Goal: Submit feedback/report problem

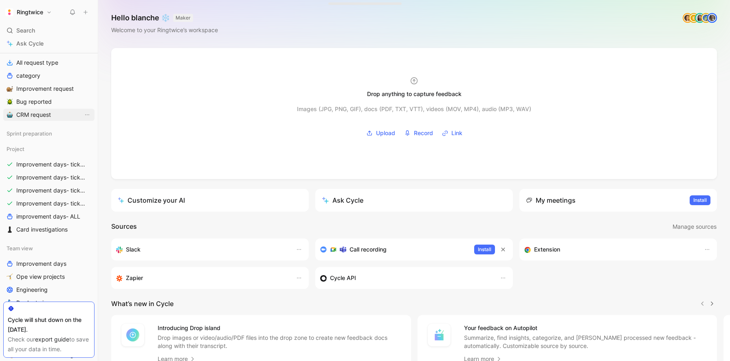
scroll to position [246, 0]
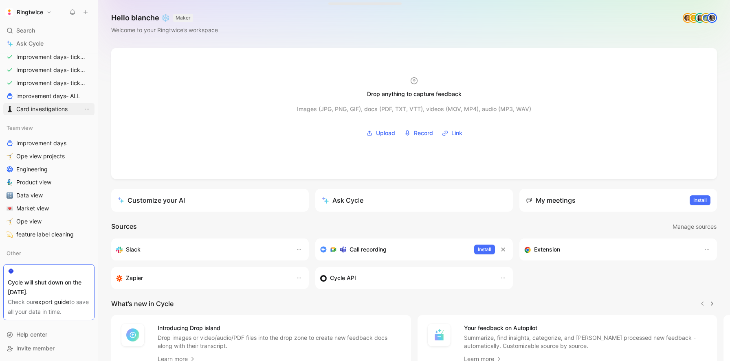
click at [44, 109] on span "Card investigations" at bounding box center [41, 109] width 51 height 8
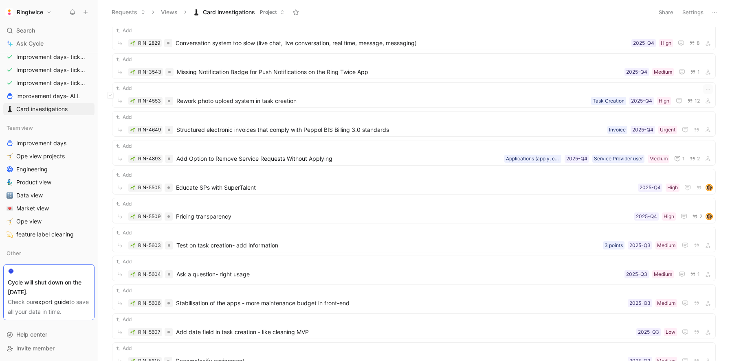
scroll to position [577, 0]
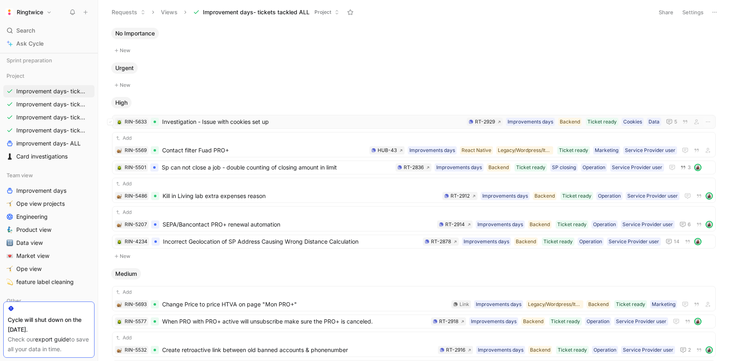
click at [237, 125] on span "Investigation - Issue with cookies set up" at bounding box center [312, 122] width 301 height 10
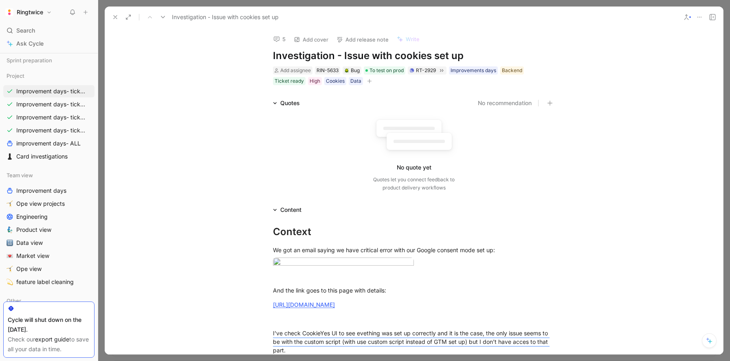
click at [304, 55] on h1 "Investigation - Issue with cookies set up" at bounding box center [414, 55] width 282 height 13
copy h1 "Investigation - Issue with cookies set up"
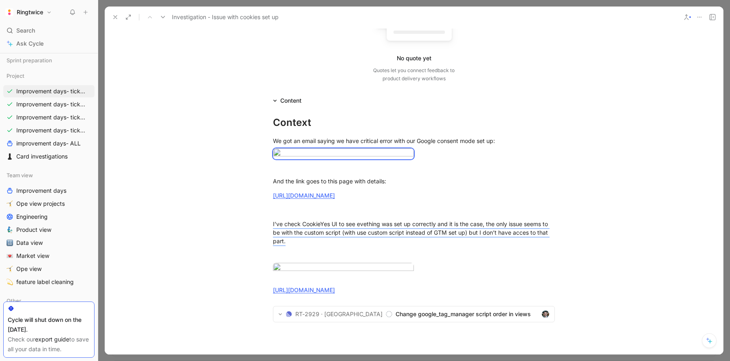
scroll to position [484, 0]
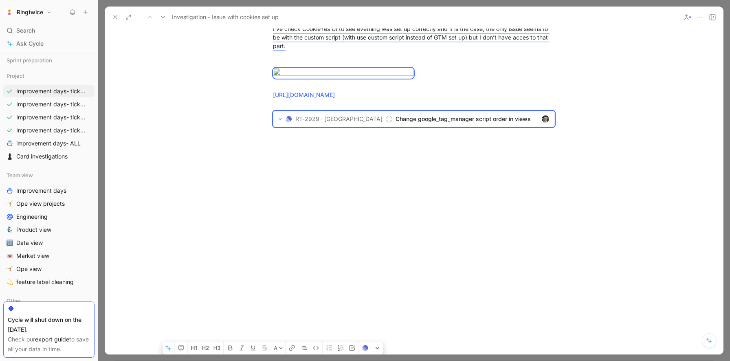
drag, startPoint x: 273, startPoint y: 136, endPoint x: 454, endPoint y: 246, distance: 212.2
click at [454, 246] on div "A Context We got an email saying we have critical error with our Google consent…" at bounding box center [414, 83] width 618 height 346
copy div "We got an email saying we have critical error with our Google consent mode set …"
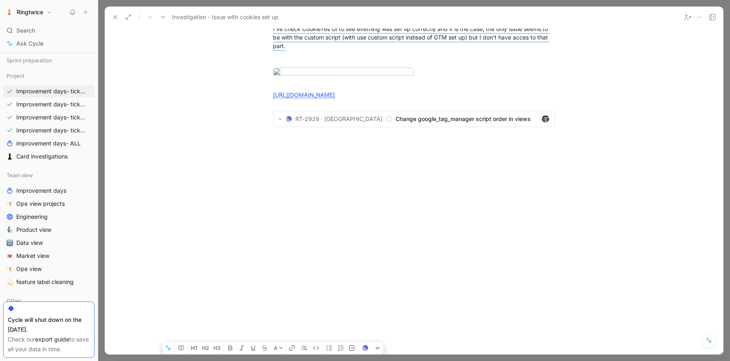
scroll to position [320, 0]
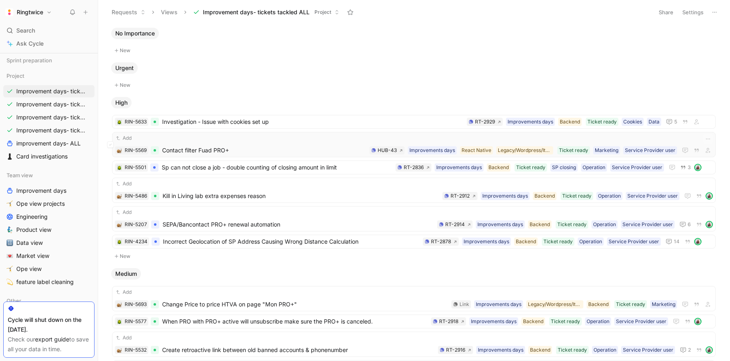
click at [218, 147] on span "Contact filter Fuad PRO+" at bounding box center [264, 150] width 204 height 10
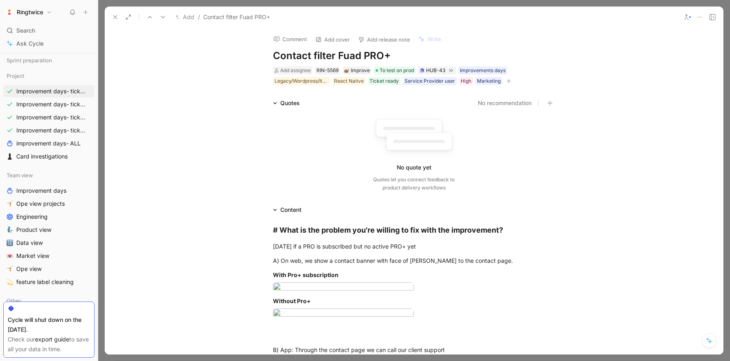
click at [314, 52] on h1 "Contact filter Fuad PRO+" at bounding box center [414, 55] width 282 height 13
copy h1 "Contact filter Fuad PRO+"
click at [111, 17] on button at bounding box center [115, 16] width 11 height 11
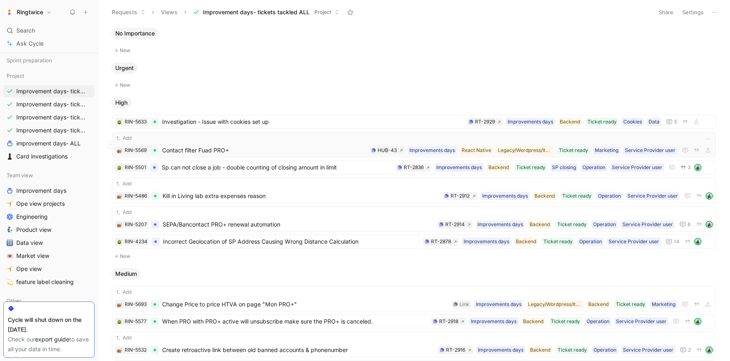
click at [196, 149] on span "Contact filter Fuad PRO+" at bounding box center [264, 150] width 204 height 10
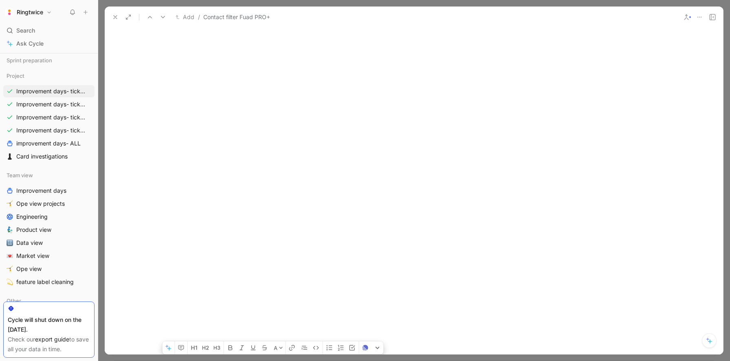
scroll to position [887, 0]
drag, startPoint x: 273, startPoint y: 230, endPoint x: 443, endPoint y: 90, distance: 219.8
copy div "# What is the problem you're willing to fix with the improvement? Today if a PR…"
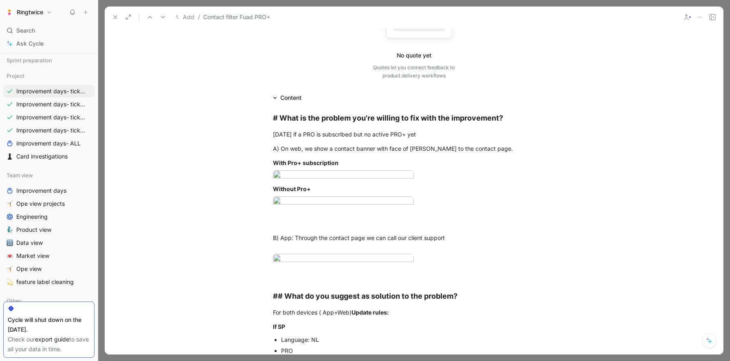
scroll to position [0, 0]
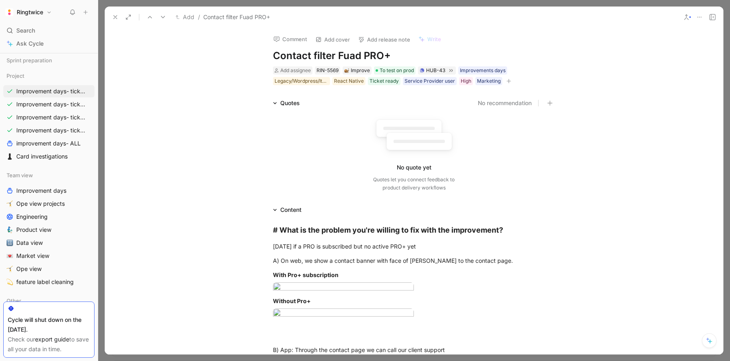
click at [293, 54] on h1 "Contact filter Fuad PRO+" at bounding box center [414, 55] width 282 height 13
copy h1 "Contact filter Fuad PRO+"
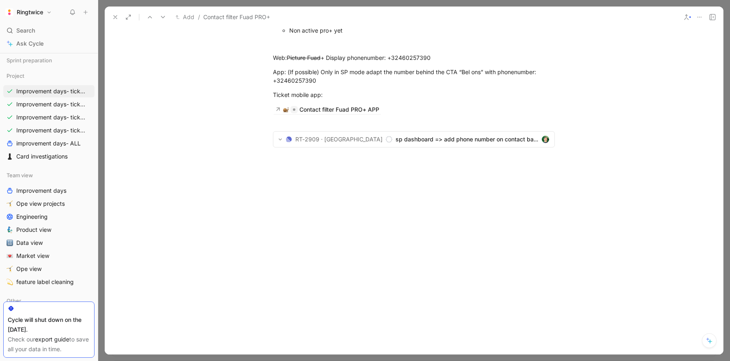
scroll to position [887, 0]
click at [366, 110] on div "Contact filter Fuad PRO+ APP" at bounding box center [339, 110] width 80 height 10
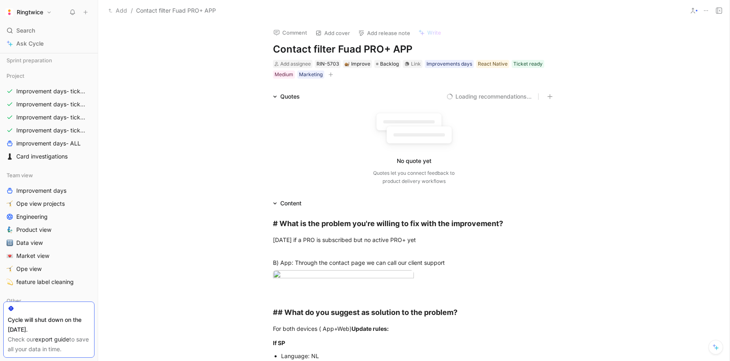
click at [311, 48] on h1 "Contact filter Fuad PRO+ APP" at bounding box center [414, 49] width 282 height 13
copy h1 "Contact filter Fuad PRO+ APP"
click at [328, 239] on div "Today if a PRO is subscribed but no active PRO+ yet" at bounding box center [414, 239] width 282 height 9
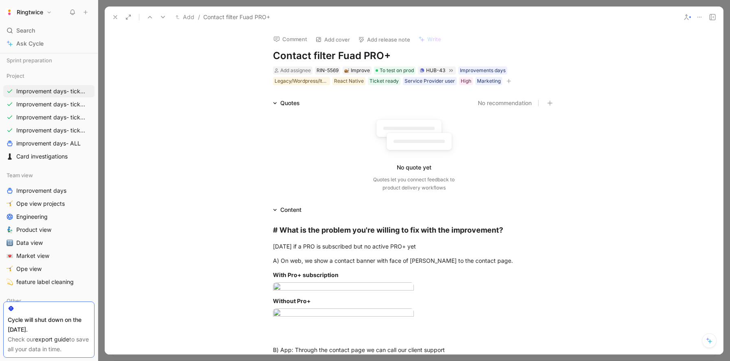
click at [116, 16] on use at bounding box center [115, 16] width 3 height 3
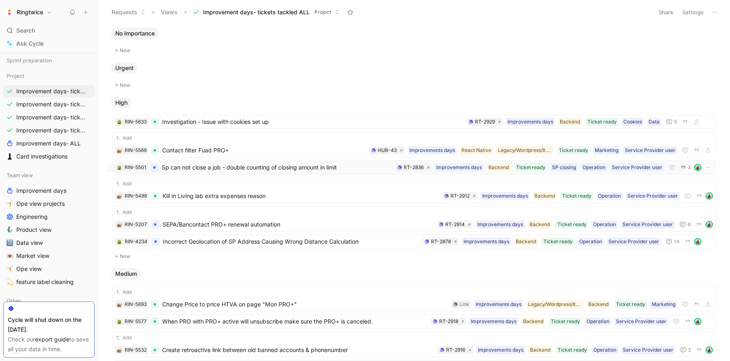
click at [215, 169] on span "Sp can not close a job - double counting of closing amount in limit" at bounding box center [277, 167] width 230 height 10
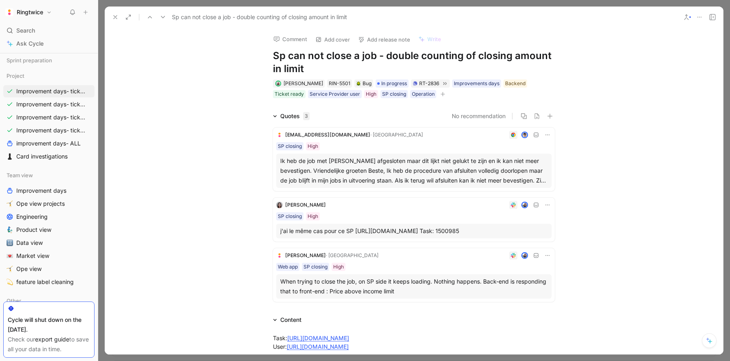
click at [326, 59] on h1 "Sp can not close a job - double counting of closing amount in limit" at bounding box center [414, 62] width 282 height 26
copy h1 "Sp can not close a job - double counting of closing amount in limit"
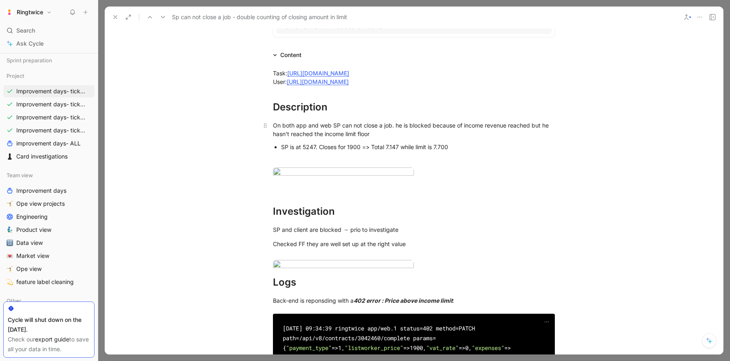
scroll to position [265, 0]
click at [285, 114] on div "Description" at bounding box center [414, 106] width 282 height 15
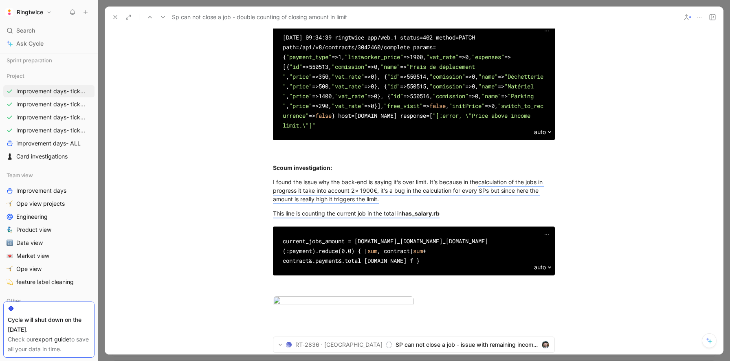
scroll to position [830, 0]
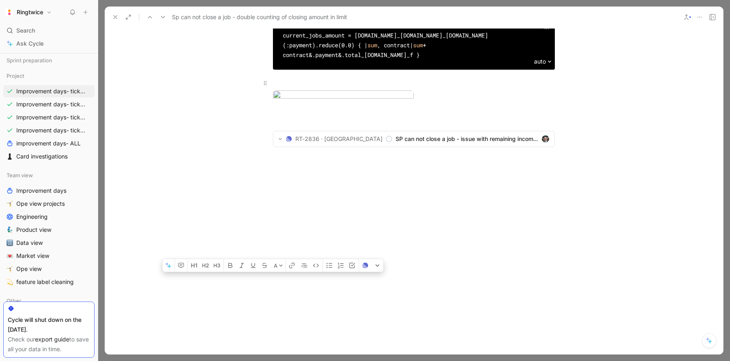
drag, startPoint x: 273, startPoint y: 116, endPoint x: 455, endPoint y: 195, distance: 198.1
copy div "Description On both app and web SP can not close a job. he is blocked because o…"
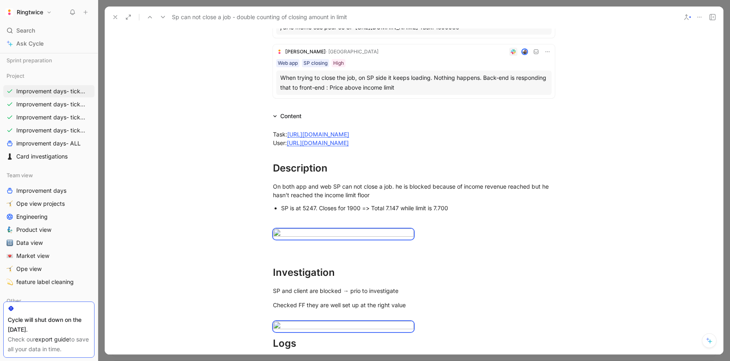
scroll to position [198, 0]
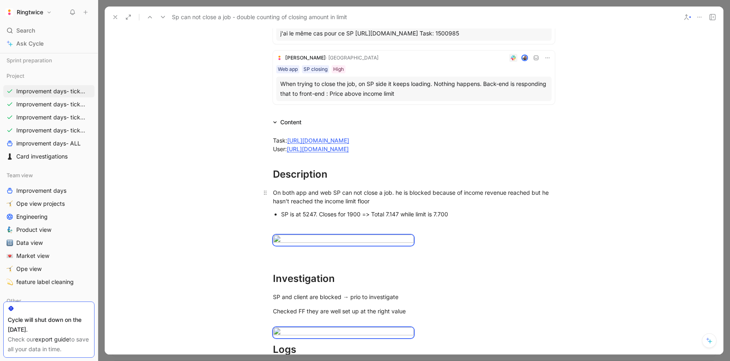
click at [299, 205] on div "On both app and web SP can not close a job. he is blocked because of income rev…" at bounding box center [414, 196] width 282 height 17
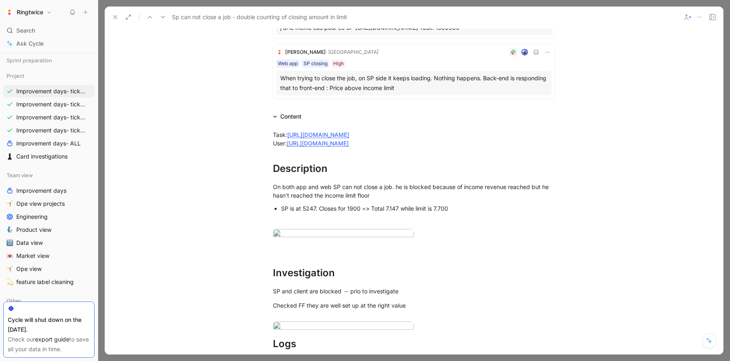
scroll to position [264, 0]
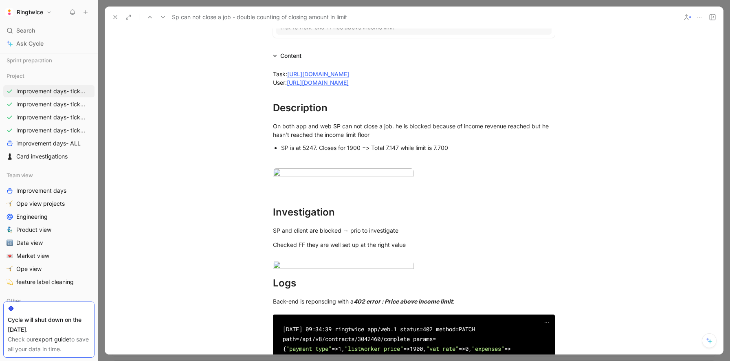
click at [119, 19] on button at bounding box center [115, 16] width 11 height 11
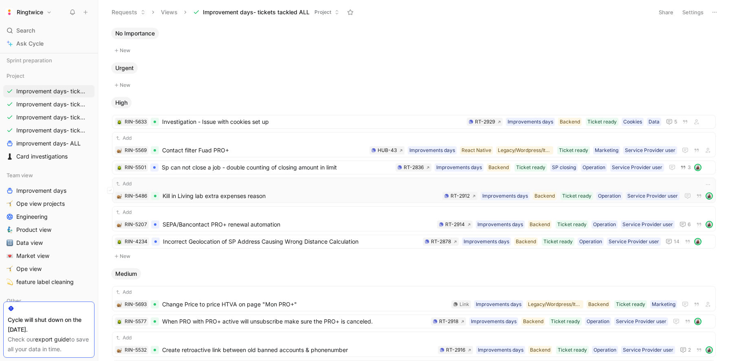
click at [236, 196] on span "Kill in Living lab extra expenses reason" at bounding box center [300, 196] width 277 height 10
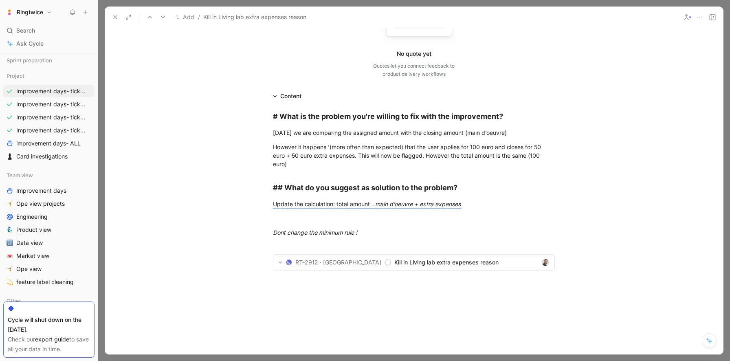
scroll to position [119, 0]
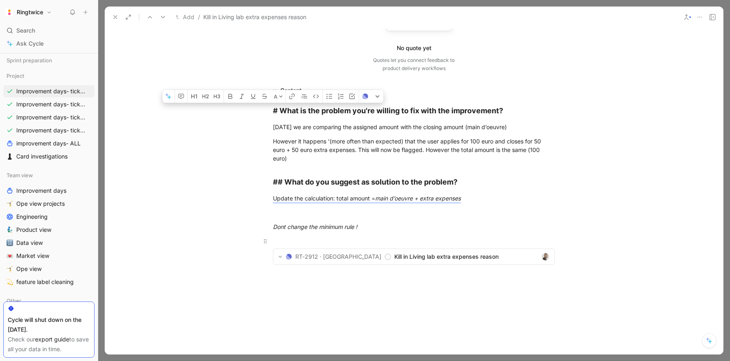
drag, startPoint x: 273, startPoint y: 110, endPoint x: 412, endPoint y: 238, distance: 188.7
click at [412, 238] on div "# What is the problem you're willing to fix with the improvement? Today we are …" at bounding box center [414, 206] width 618 height 222
copy div "# What is the problem you're willing to fix with the improvement? Today we are …"
click at [307, 145] on div "However it happens '(more often than expected) that the user applies for 100 eu…" at bounding box center [414, 150] width 282 height 26
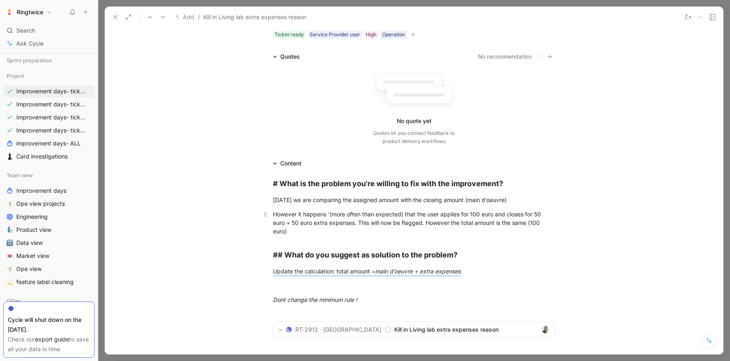
scroll to position [0, 0]
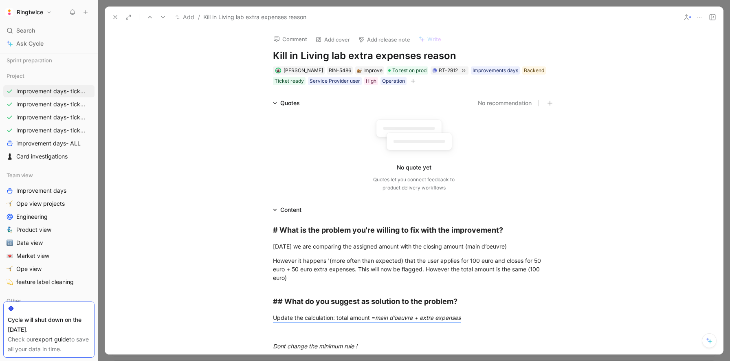
click at [339, 52] on h1 "Kill in Living lab extra expenses reason" at bounding box center [414, 55] width 282 height 13
copy h1 "Kill in Living lab extra expenses reason"
click at [381, 55] on h1 "Kill in Living lab extra expenses reason" at bounding box center [414, 55] width 282 height 13
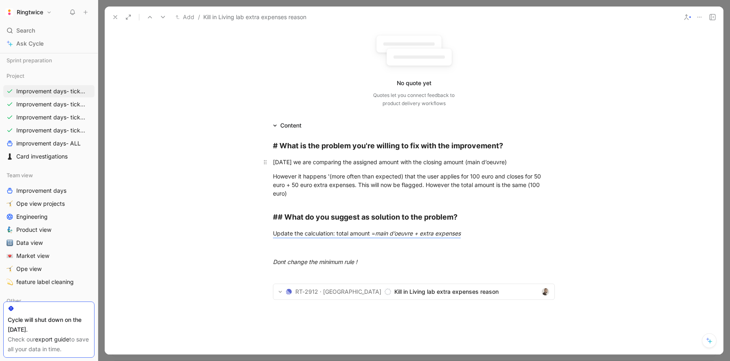
scroll to position [85, 0]
click at [338, 177] on div "However it happens '(more often than expected) that the user applies for 100 eu…" at bounding box center [414, 184] width 282 height 26
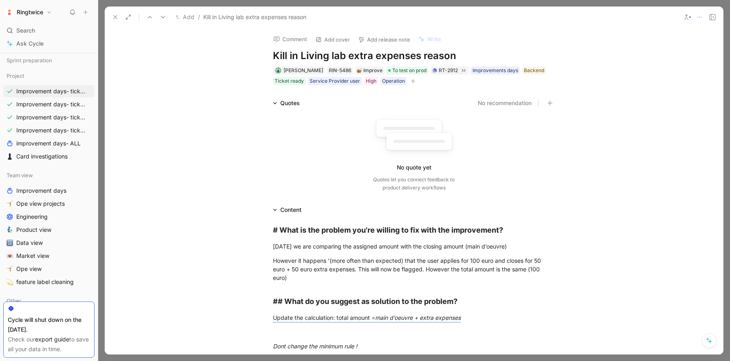
click at [113, 17] on icon at bounding box center [115, 17] width 7 height 7
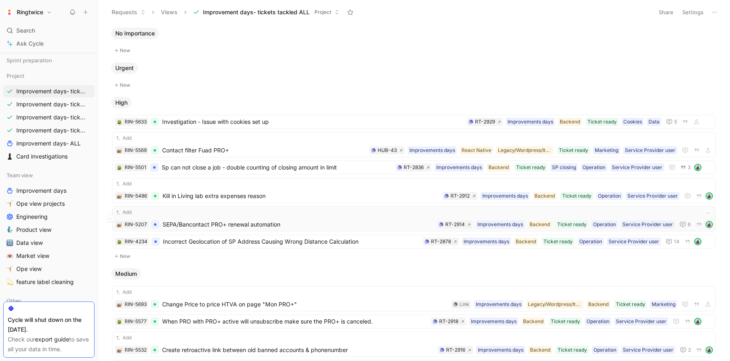
click at [241, 220] on span "SEPA/Bancontact PRO+ renewal automation" at bounding box center [297, 224] width 271 height 10
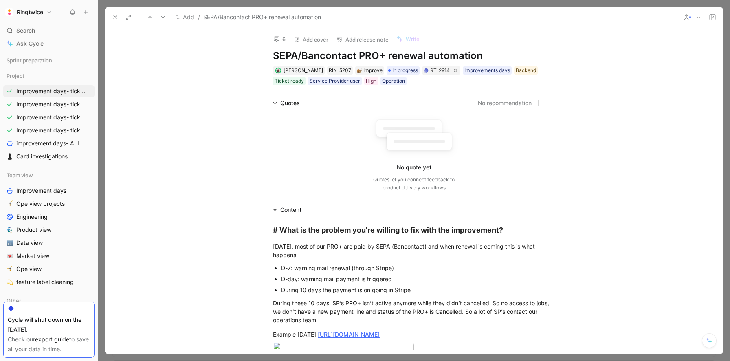
click at [316, 59] on h1 "SEPA/Bancontact PRO+ renewal automation" at bounding box center [414, 55] width 282 height 13
click at [113, 11] on div "Add / SEPA/Bancontact PRO+ renewal automation" at bounding box center [393, 17] width 568 height 13
click at [114, 17] on icon at bounding box center [115, 17] width 7 height 7
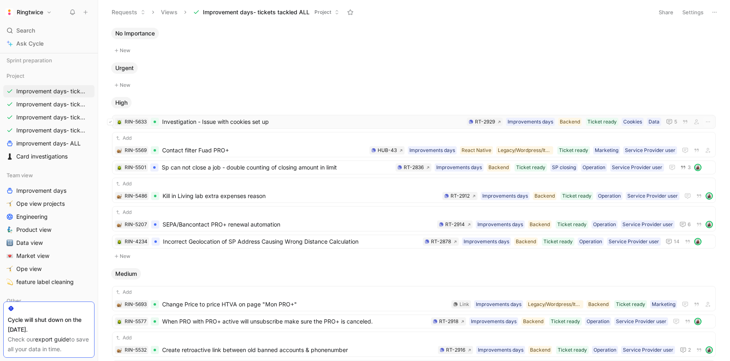
click at [112, 122] on button at bounding box center [110, 122] width 7 height 7
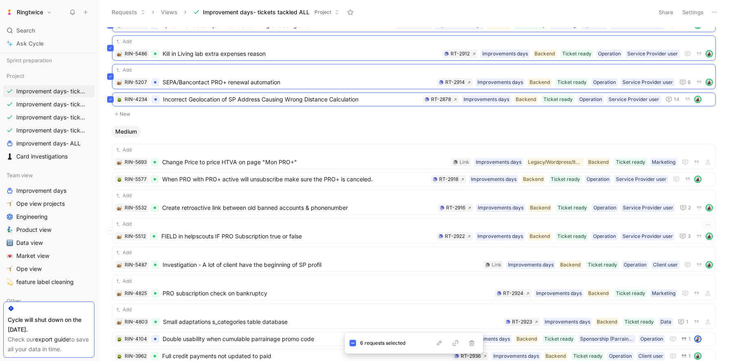
scroll to position [188, 0]
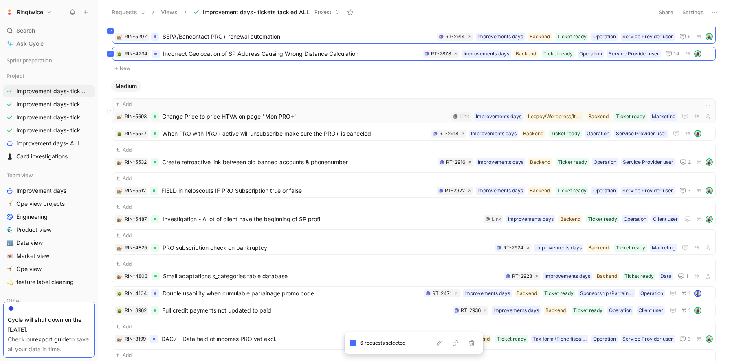
click at [110, 112] on icon at bounding box center [110, 110] width 3 height 3
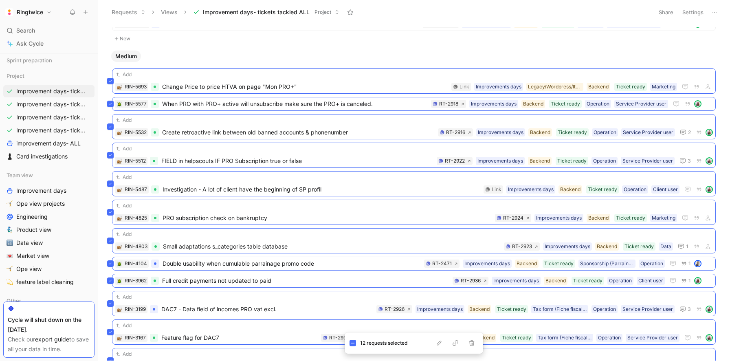
scroll to position [471, 0]
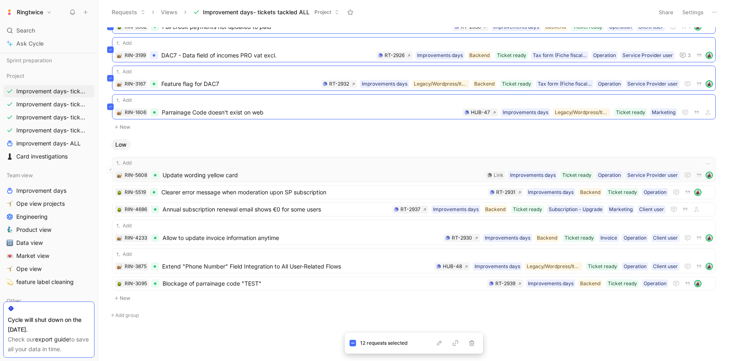
click at [112, 169] on icon at bounding box center [110, 169] width 3 height 3
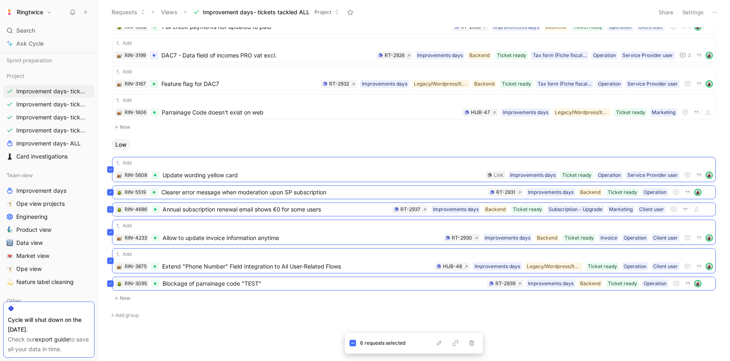
click at [148, 327] on div "No Importance New Urgent New High New Medium Add RIN-5532 Create retroactive li…" at bounding box center [413, 193] width 621 height 333
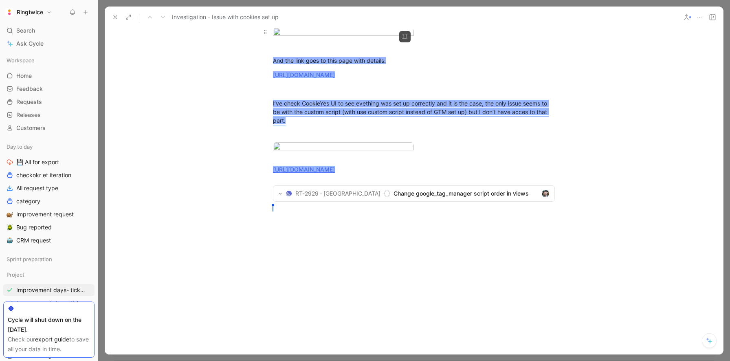
scroll to position [231, 0]
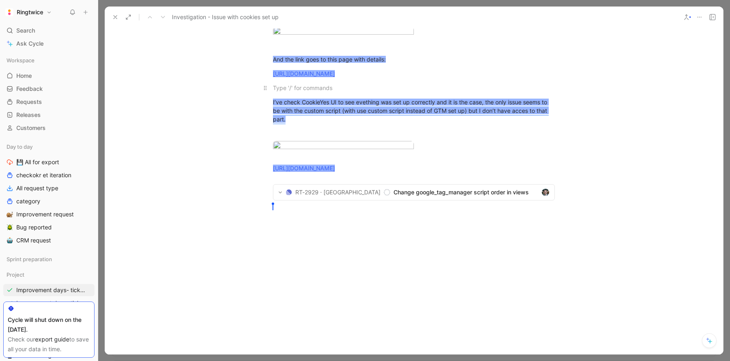
click at [298, 92] on div at bounding box center [414, 87] width 282 height 9
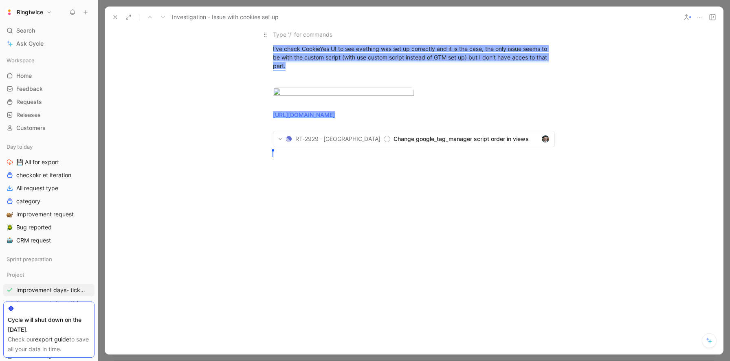
scroll to position [399, 0]
click at [298, 276] on div at bounding box center [414, 222] width 618 height 108
click at [324, 118] on span "https://www.cookieyes.com/blog/google-consent-mode-v2/#Method_2_I_8:~:text=Repu…" at bounding box center [304, 114] width 62 height 7
click at [339, 39] on div at bounding box center [414, 34] width 282 height 9
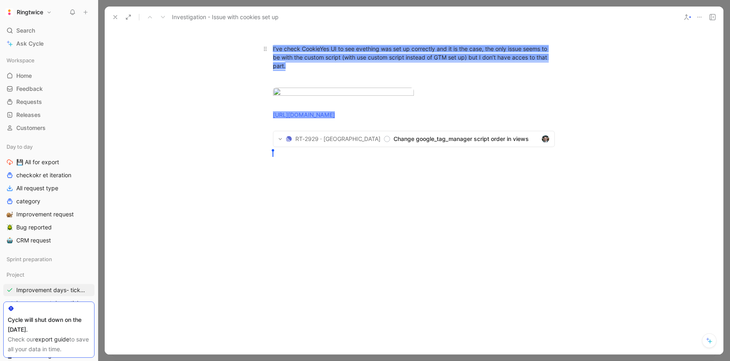
click at [341, 69] on span "I’ve check CookieYes UI to see evething was set up correctly and it is the case…" at bounding box center [411, 57] width 276 height 24
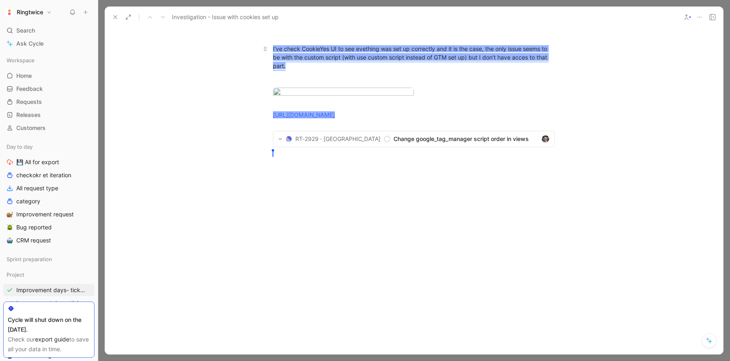
scroll to position [295, 0]
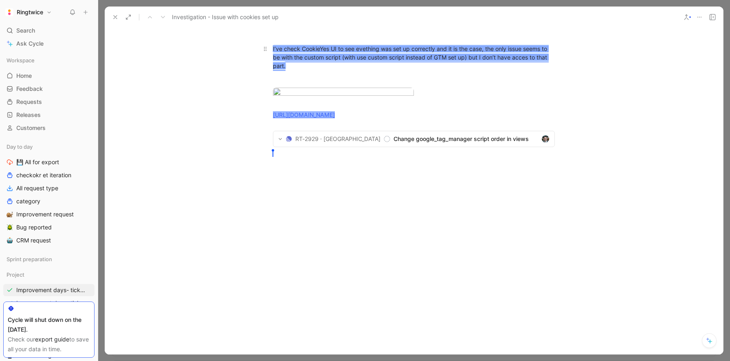
click at [292, 69] on span "I’ve check CookieYes UI to see evething was set up correctly and it is the case…" at bounding box center [411, 57] width 276 height 24
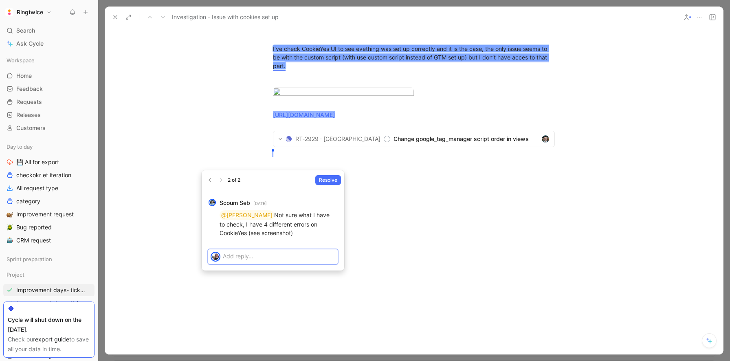
click at [298, 69] on span "I’ve check CookieYes UI to see evething was set up correctly and it is the case…" at bounding box center [411, 57] width 276 height 24
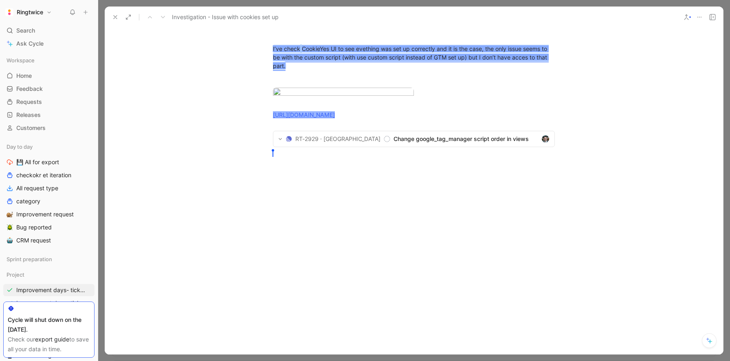
scroll to position [265, 0]
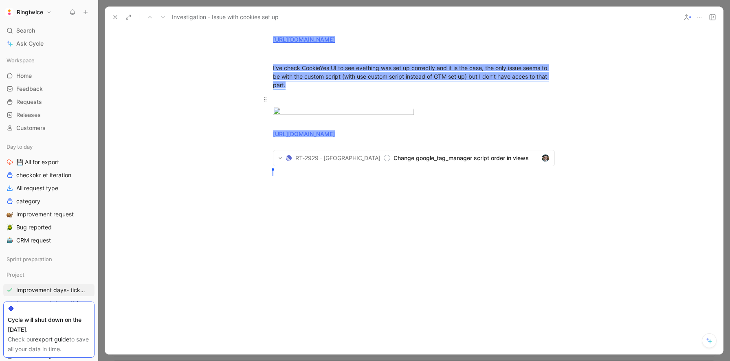
click at [360, 103] on div at bounding box center [414, 99] width 282 height 9
click at [309, 89] on div "I’ve check CookieYes UI to see evething was set up correctly and it is the case…" at bounding box center [414, 77] width 282 height 26
copy span "I’ve check CookieYes UI to see evething was set up correctly and it is the case…"
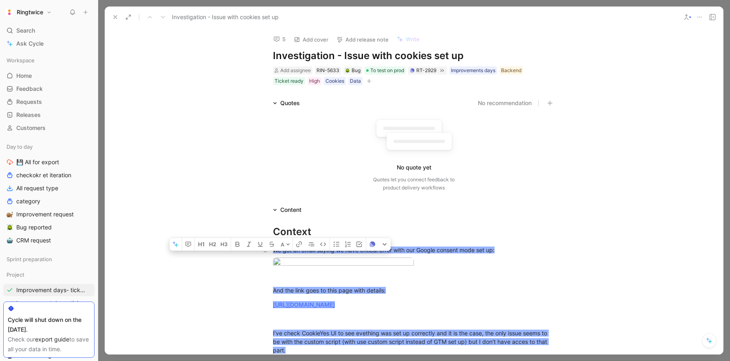
click at [303, 247] on span "We got an email saying we have critical error with our Google consent mode set …" at bounding box center [384, 249] width 222 height 7
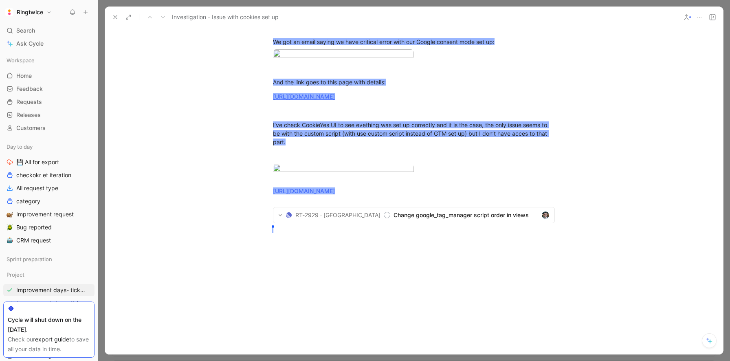
scroll to position [247, 0]
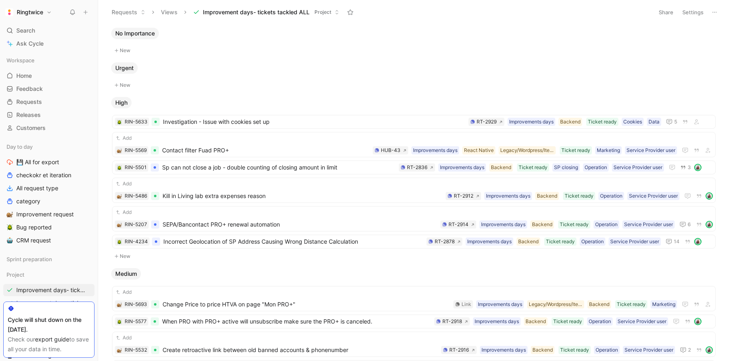
click at [689, 9] on button "Settings" at bounding box center [692, 12] width 29 height 11
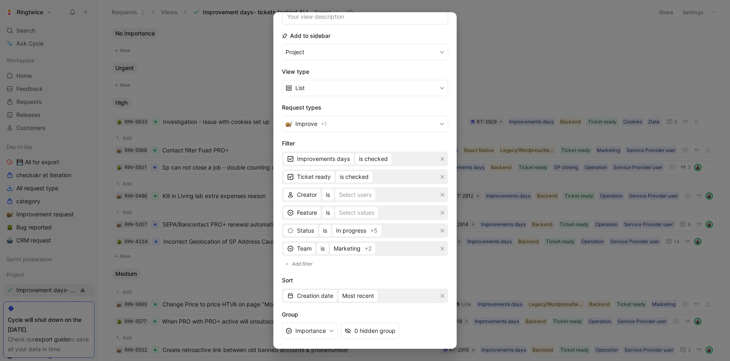
scroll to position [78, 0]
click at [441, 248] on icon "button" at bounding box center [443, 248] width 4 height 4
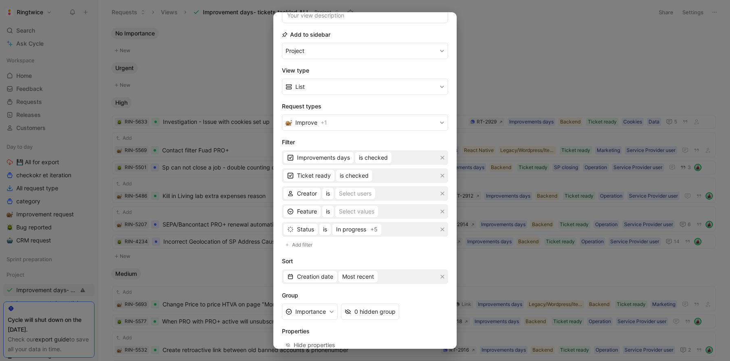
click at [539, 75] on div at bounding box center [365, 180] width 730 height 361
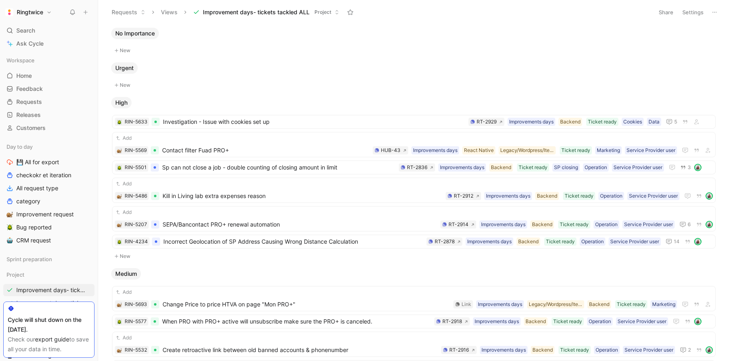
click at [694, 13] on button "Settings" at bounding box center [692, 12] width 29 height 11
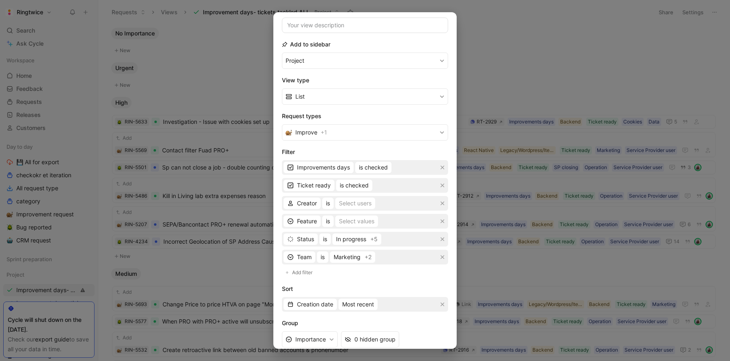
scroll to position [141, 0]
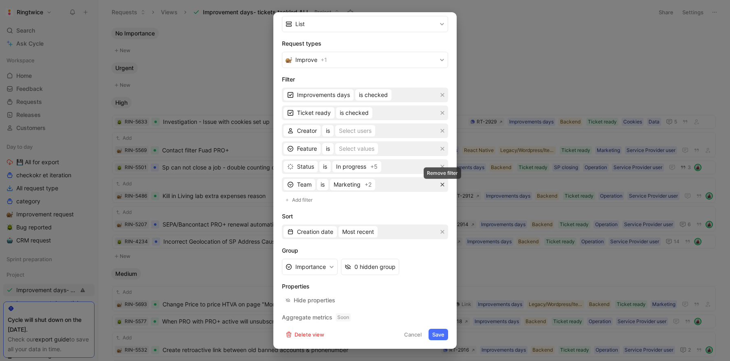
click at [443, 182] on icon "button" at bounding box center [442, 184] width 5 height 5
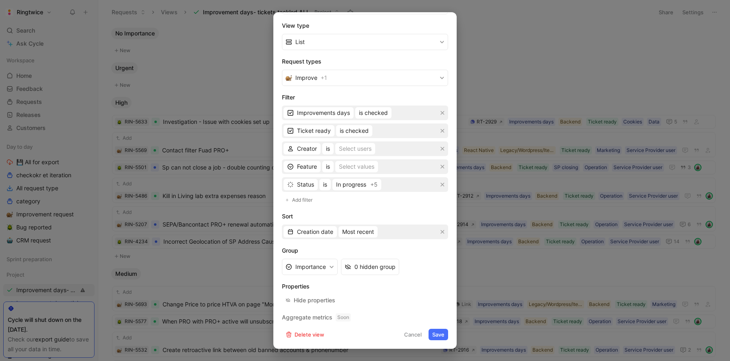
click at [439, 333] on button "Save" at bounding box center [438, 334] width 20 height 11
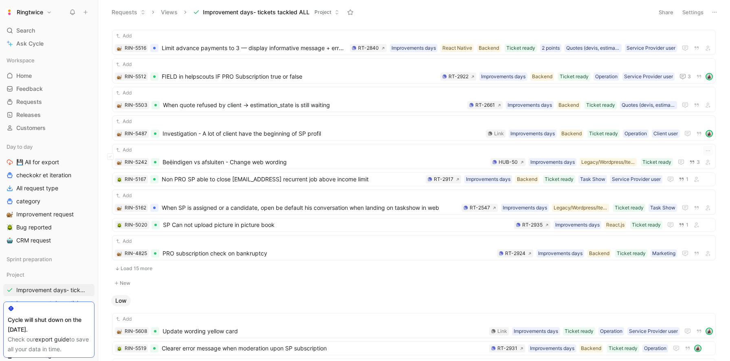
scroll to position [555, 0]
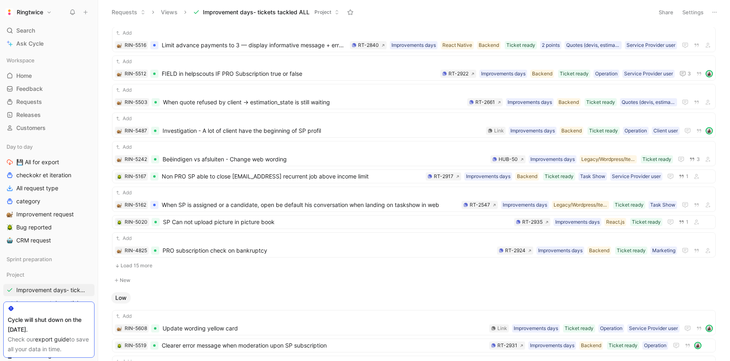
click at [132, 266] on button "Load 15 more" at bounding box center [414, 266] width 604 height 10
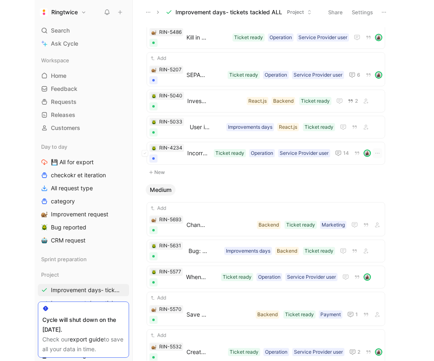
scroll to position [0, 0]
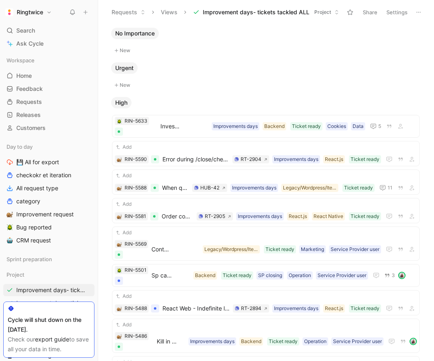
click at [86, 20] on div "Ringtwice Search ⌘ K Ask Cycle Workspace Home G then H Feedback G then F Reques…" at bounding box center [49, 180] width 98 height 361
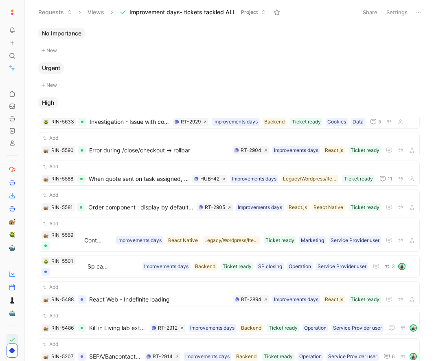
drag, startPoint x: 96, startPoint y: 34, endPoint x: 0, endPoint y: 29, distance: 95.9
click at [0, 29] on nav "To pick up a draggable item, press the space bar. While dragging, use the arrow…" at bounding box center [12, 180] width 24 height 361
click at [132, 144] on div "Add RIN-5590 Error during /close/checkout -> rollbar Ticket ready React.js Impr…" at bounding box center [229, 144] width 375 height 21
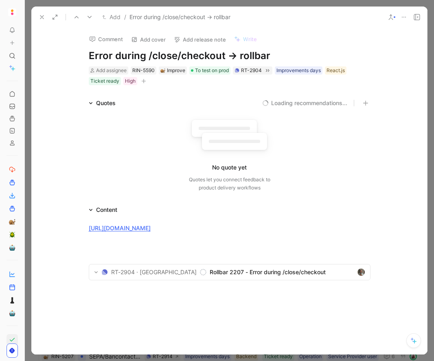
click at [197, 55] on h1 "Error during /close/checkout -> rollbar" at bounding box center [230, 55] width 282 height 13
copy h1 "Error during /close/checkout -> rollbar"
click at [151, 227] on link "https://app.rollbar.com/a/ringtwice/fix/item/ringtwice-client/2207#detail" at bounding box center [120, 227] width 62 height 7
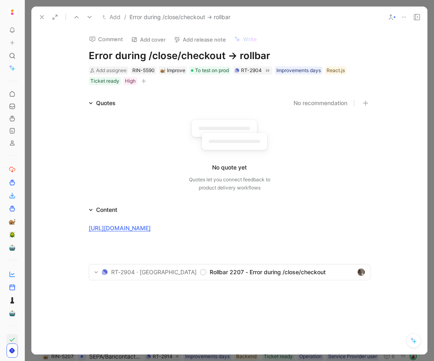
click at [195, 55] on h1 "Error during /close/checkout -> rollbar" at bounding box center [230, 55] width 282 height 13
click at [43, 19] on use at bounding box center [41, 16] width 3 height 3
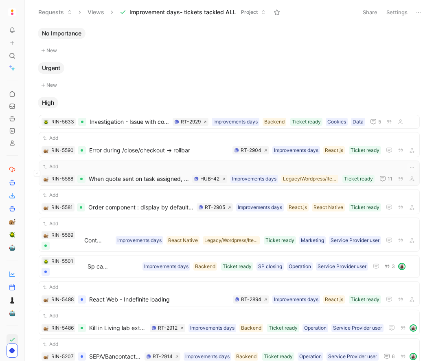
click at [145, 174] on span "When quote sent on task assigned, it should not be possible for client to cance…" at bounding box center [139, 179] width 100 height 10
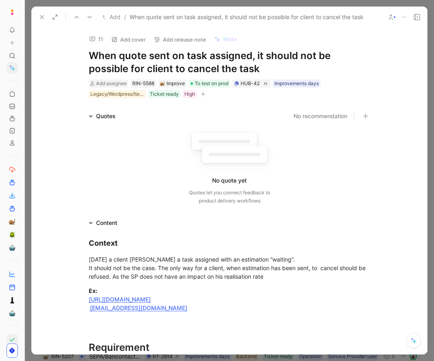
click at [206, 60] on h1 "When quote sent on task assigned, it should not be possible for client to cance…" at bounding box center [230, 62] width 282 height 26
copy h1 "When quote sent on task assigned, it should not be possible for client to cance…"
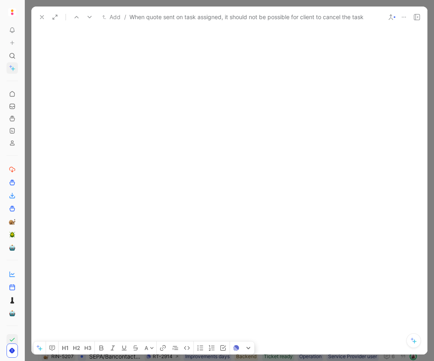
scroll to position [707, 0]
drag, startPoint x: 89, startPoint y: 39, endPoint x: 158, endPoint y: 79, distance: 80.1
copy div "Context Today a client cancel cancel a task assigned with an estimation “waitin…"
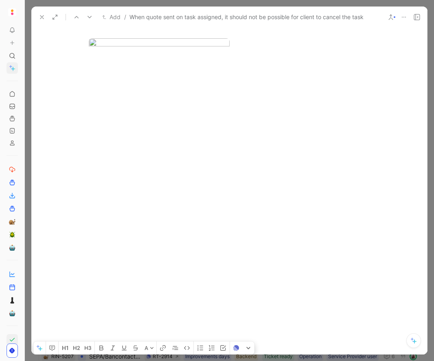
click at [204, 23] on p at bounding box center [229, 16] width 313 height 13
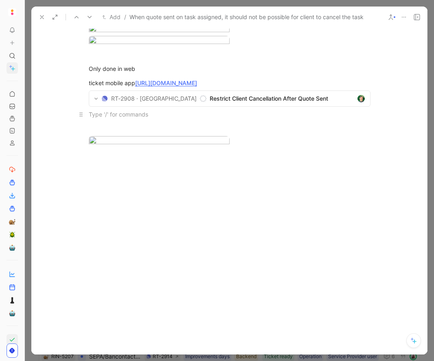
scroll to position [0, 0]
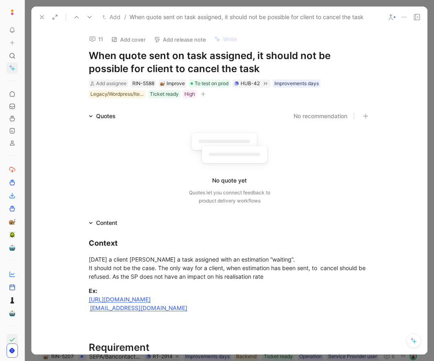
click at [191, 58] on h1 "When quote sent on task assigned, it should not be possible for client to cance…" at bounding box center [230, 62] width 282 height 26
copy h1 "When quote sent on task assigned, it should not be possible for client to cance…"
click at [189, 59] on h1 "When quote sent on task assigned, it should not be possible for client to cance…" at bounding box center [230, 62] width 282 height 26
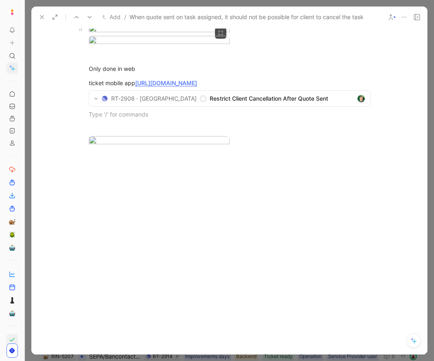
scroll to position [707, 0]
click at [127, 87] on div "ticket mobile app https://product.cycle.app/app/ringtwice/doc/RG9jX2Y1Y2VhMDNkL…" at bounding box center [230, 83] width 282 height 9
click at [135, 86] on link "https://product.cycle.app/app/ringtwice/doc/RG9jX2Y1Y2VhMDNkLTc0MDItNDI1Mi1hOTc…" at bounding box center [166, 82] width 62 height 7
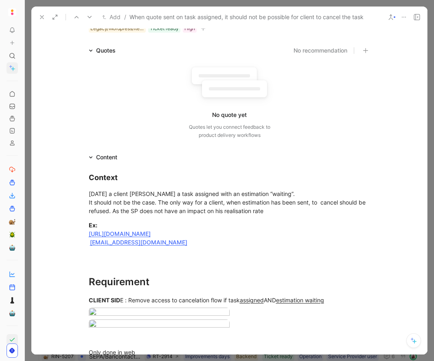
scroll to position [0, 0]
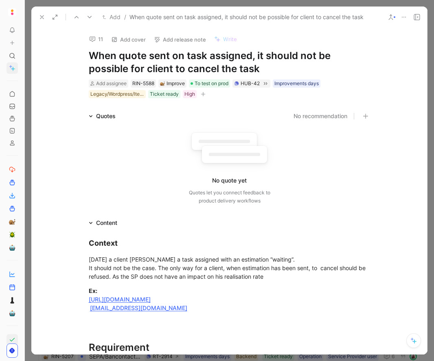
click at [44, 17] on icon at bounding box center [42, 17] width 7 height 7
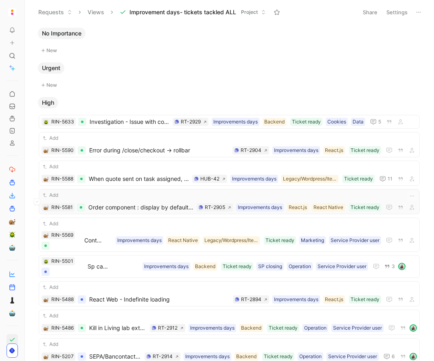
click at [112, 205] on span "Order component : display by default additional expense and remove total expens…" at bounding box center [140, 207] width 105 height 10
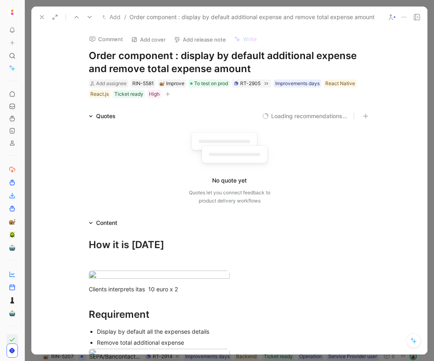
click at [207, 66] on h1 "Order component : display by default additional expense and remove total expens…" at bounding box center [230, 62] width 282 height 26
copy h1 "Order component : display by default additional expense and remove total expens…"
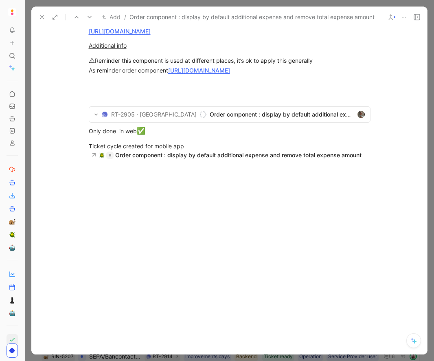
scroll to position [448, 0]
click at [130, 224] on body "To pick up a draggable item, press the space bar. While dragging, use the arrow…" at bounding box center [217, 180] width 434 height 361
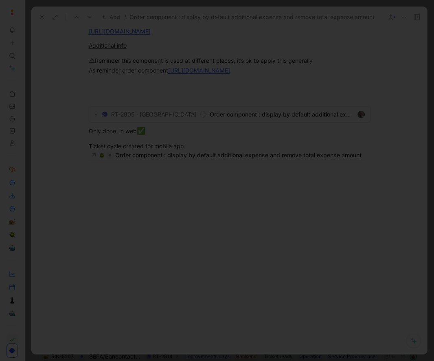
click at [130, 224] on img at bounding box center [217, 180] width 434 height 361
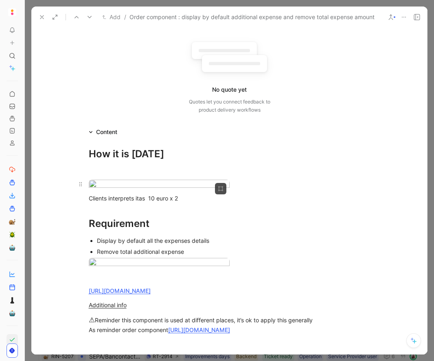
scroll to position [0, 0]
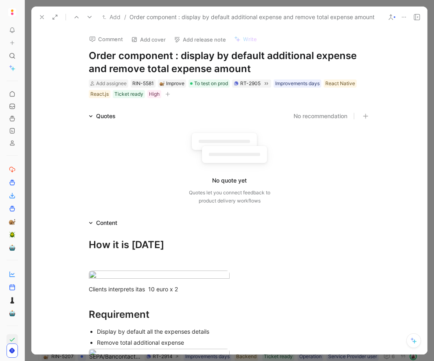
click at [419, 16] on icon at bounding box center [417, 17] width 7 height 7
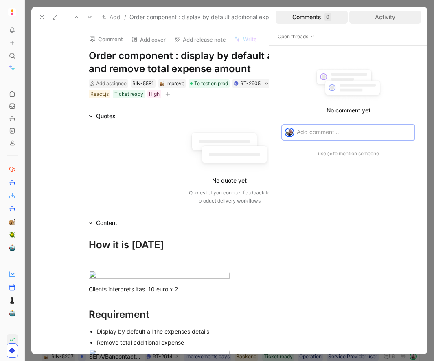
click at [410, 15] on div "Activity" at bounding box center [385, 17] width 72 height 13
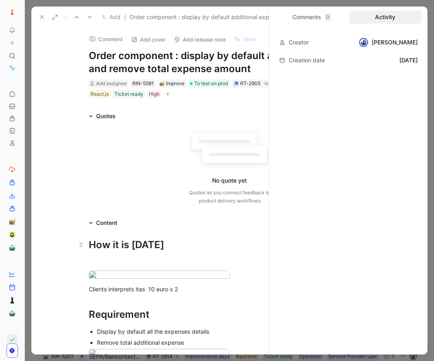
click at [154, 246] on div "How it is today" at bounding box center [230, 244] width 282 height 15
click at [379, 13] on div "Activity" at bounding box center [385, 17] width 72 height 13
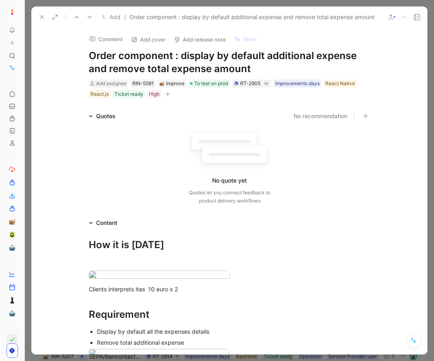
click at [43, 19] on icon at bounding box center [42, 17] width 7 height 7
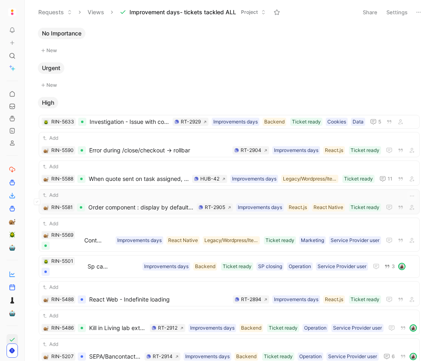
click at [128, 208] on span "Order component : display by default additional expense and remove total expens…" at bounding box center [140, 207] width 105 height 10
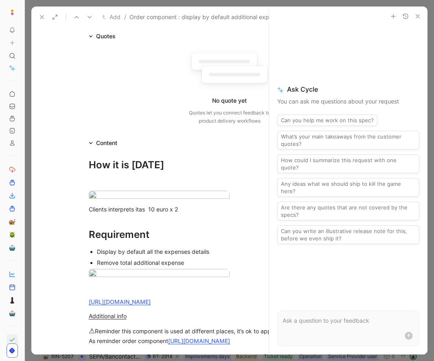
scroll to position [195, 0]
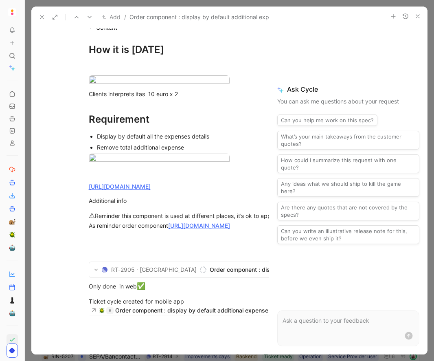
click at [422, 15] on button "button" at bounding box center [418, 16] width 10 height 10
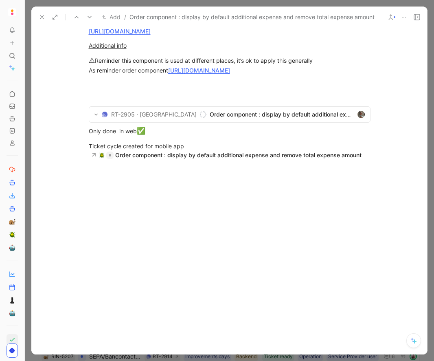
scroll to position [551, 0]
click at [158, 122] on body "To pick up a draggable item, press the space bar. While dragging, use the arrow…" at bounding box center [217, 180] width 434 height 361
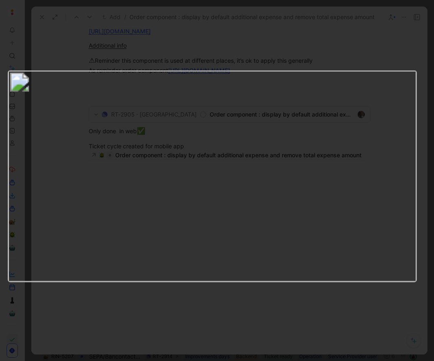
click at [158, 122] on img at bounding box center [211, 176] width 409 height 212
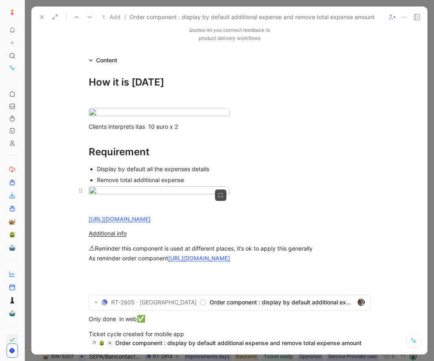
scroll to position [0, 0]
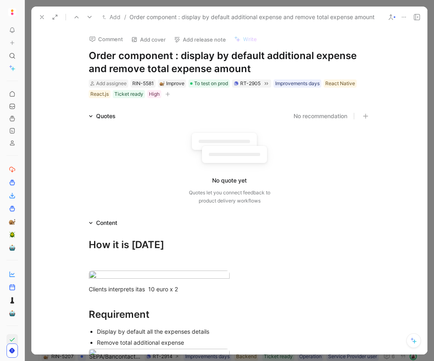
click at [45, 18] on icon at bounding box center [42, 17] width 7 height 7
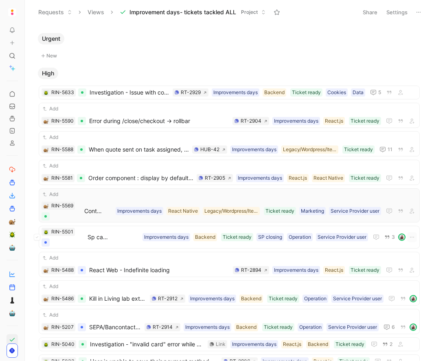
scroll to position [49, 0]
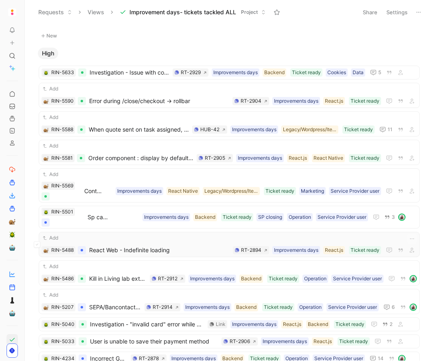
click at [104, 251] on span "React Web - Indefinite loading" at bounding box center [159, 250] width 140 height 10
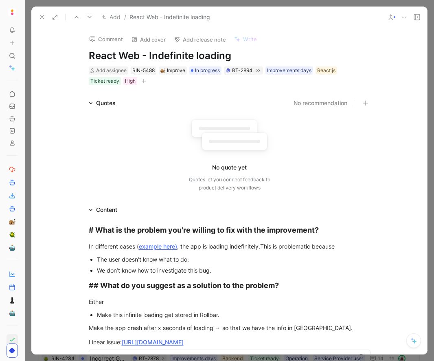
click at [127, 53] on h1 "React Web - Indefinite loading" at bounding box center [230, 55] width 282 height 13
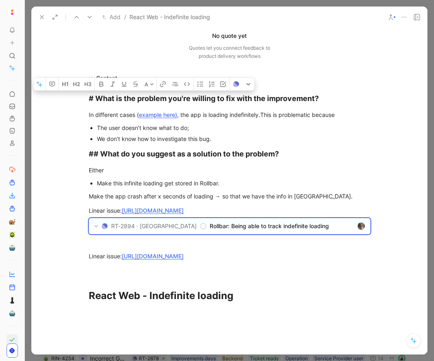
scroll to position [132, 0]
drag, startPoint x: 88, startPoint y: 133, endPoint x: 332, endPoint y: 236, distance: 264.8
click at [332, 236] on div "# What is the problem you're willing to fix with the improvement? In different …" at bounding box center [229, 198] width 396 height 230
click at [132, 134] on div "We don’t know how to investigate this bug." at bounding box center [234, 138] width 274 height 9
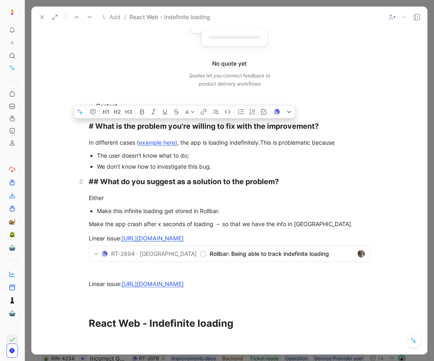
scroll to position [155, 0]
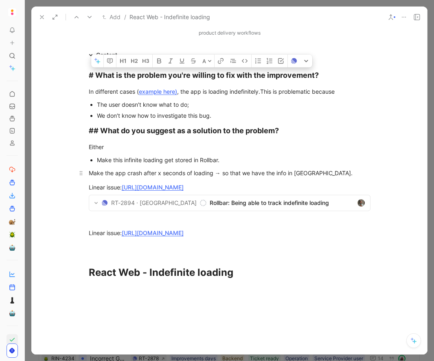
drag, startPoint x: 89, startPoint y: 123, endPoint x: 322, endPoint y: 172, distance: 237.6
click at [322, 172] on div "# What is the problem you're willing to fix with the improvement? In different …" at bounding box center [229, 175] width 396 height 230
copy div "# What is the problem you're willing to fix with the improvement? In different …"
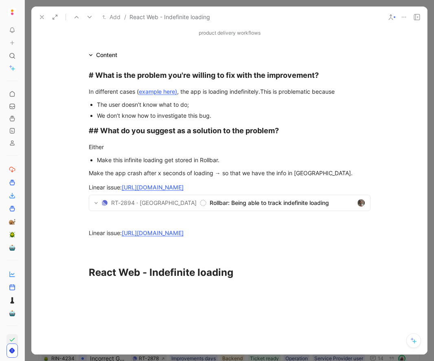
click at [42, 15] on icon at bounding box center [42, 17] width 7 height 7
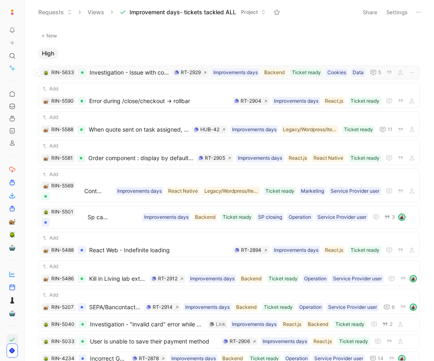
scroll to position [31, 0]
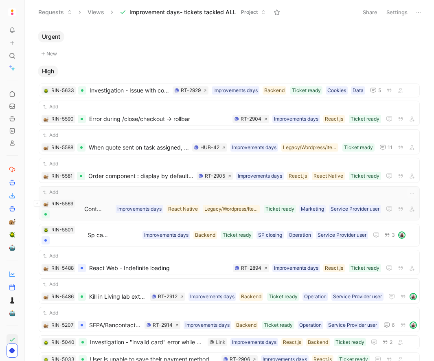
click at [93, 206] on span "Contact filter Fuad PRO+" at bounding box center [94, 209] width 20 height 10
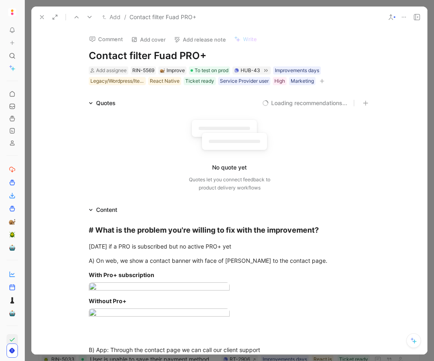
click at [43, 17] on icon at bounding box center [42, 17] width 7 height 7
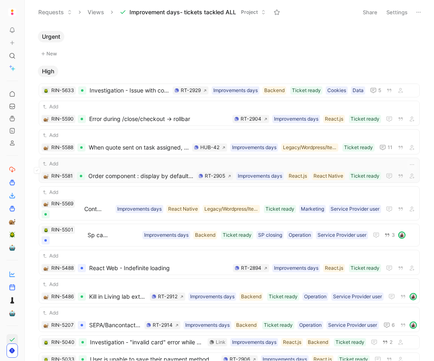
click at [105, 178] on span "Order component : display by default additional expense and remove total expens…" at bounding box center [140, 176] width 105 height 10
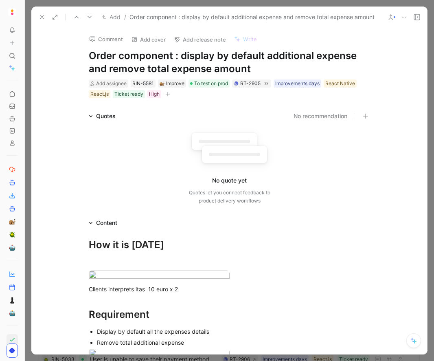
click at [138, 59] on h1 "Order component : display by default additional expense and remove total expens…" at bounding box center [230, 62] width 282 height 26
copy h1 "Order component : display by default additional expense and remove total expens…"
click at [147, 62] on h1 "Order component : display by default additional expense and remove total expens…" at bounding box center [230, 62] width 282 height 26
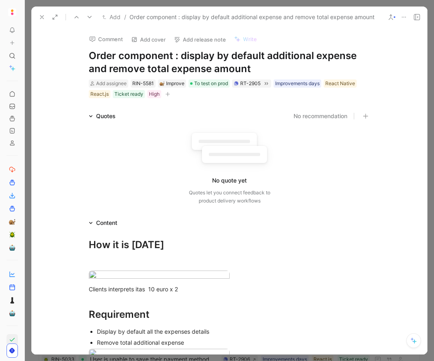
click at [147, 62] on h1 "Order component : display by default additional expense and remove total expens…" at bounding box center [230, 62] width 282 height 26
copy h1 "Order component : display by default additional expense and remove total expens…"
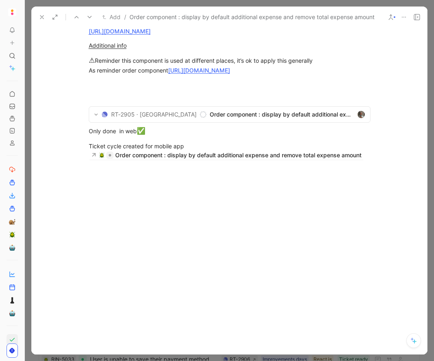
scroll to position [706, 0]
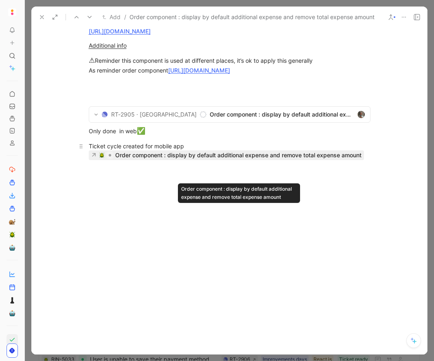
click at [213, 160] on div "Order component : display by default additional expense and remove total expens…" at bounding box center [238, 155] width 246 height 10
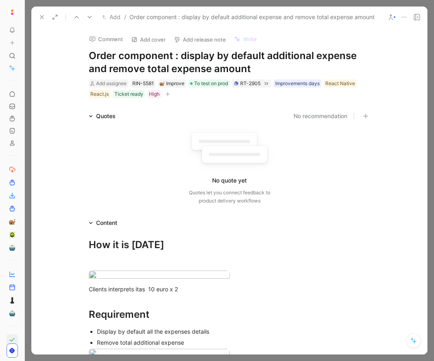
click at [42, 16] on icon at bounding box center [42, 17] width 7 height 7
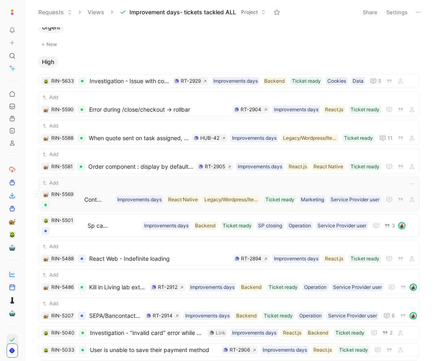
scroll to position [42, 0]
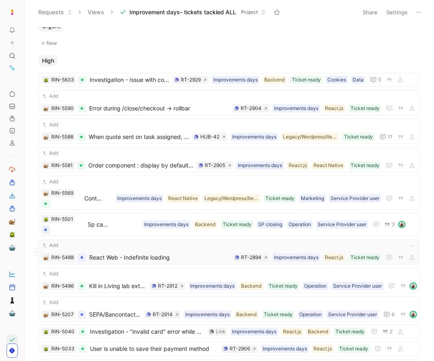
click at [112, 257] on span "React Web - Indefinite loading" at bounding box center [159, 257] width 140 height 10
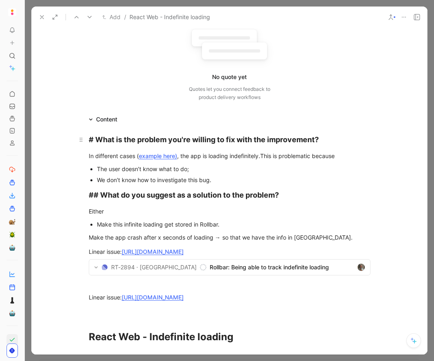
scroll to position [91, 0]
click at [147, 238] on div "Make the app crash after x seconds of loading → so that we have the info in [GE…" at bounding box center [230, 237] width 282 height 9
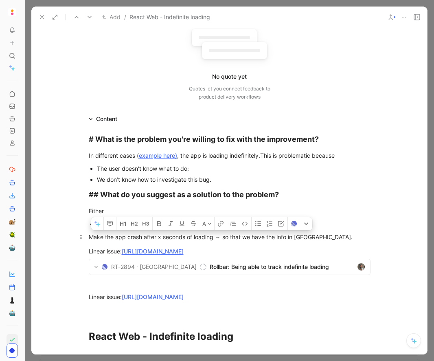
click at [147, 238] on div "Make the app crash after x seconds of loading → so that we have the info in [GE…" at bounding box center [230, 237] width 282 height 9
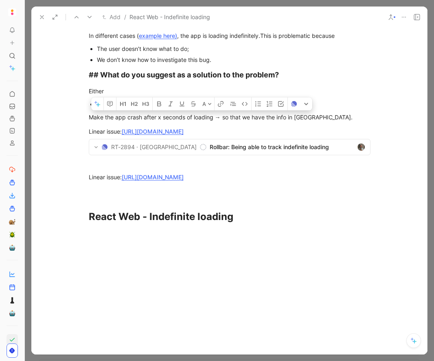
scroll to position [208, 0]
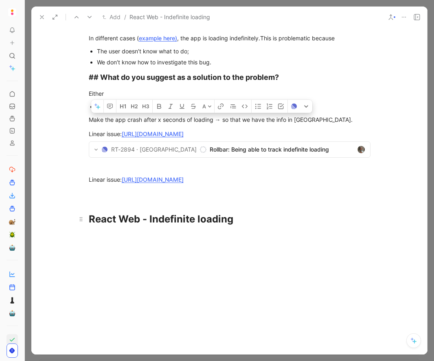
click at [117, 211] on h1 "React Web - Indefinite loading" at bounding box center [229, 215] width 313 height 29
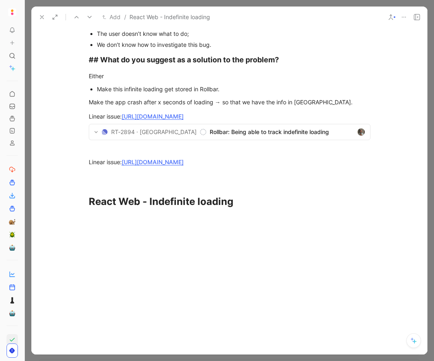
scroll to position [0, 0]
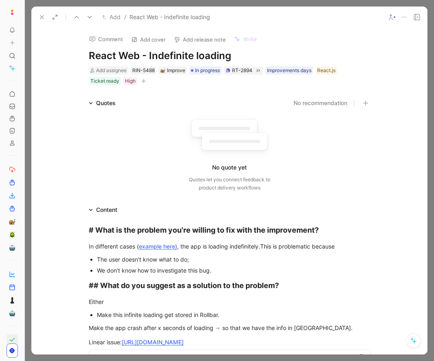
click at [165, 52] on h1 "React Web - Indefinite loading" at bounding box center [230, 55] width 282 height 13
copy h1 "React Web - Indefinite loading"
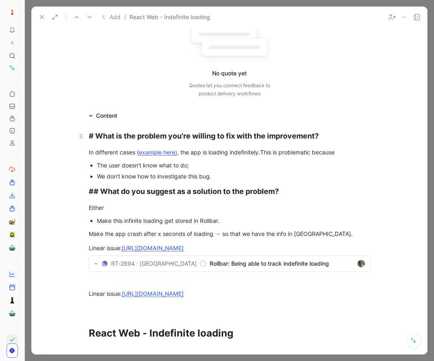
scroll to position [110, 0]
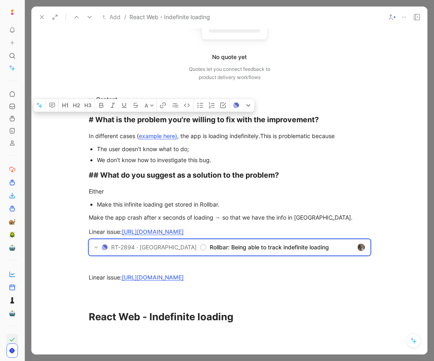
drag, startPoint x: 88, startPoint y: 119, endPoint x: 401, endPoint y: 294, distance: 357.9
click at [401, 294] on div "# What is the problem you're willing to fix with the improvement? In different …" at bounding box center [229, 219] width 396 height 230
copy div "# What is the problem you're willing to fix with the improvement? In different …"
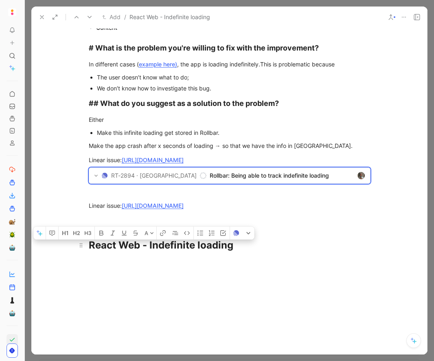
click at [268, 238] on div "React Web - Indefinite loading" at bounding box center [230, 245] width 282 height 15
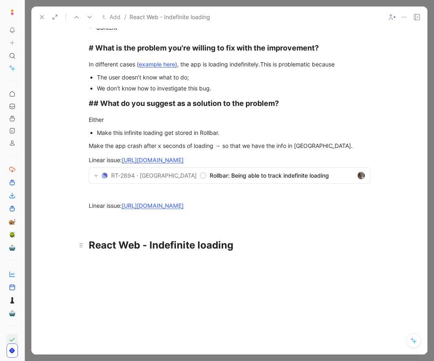
click at [211, 240] on strong "React Web - Indefinite loading" at bounding box center [161, 245] width 145 height 12
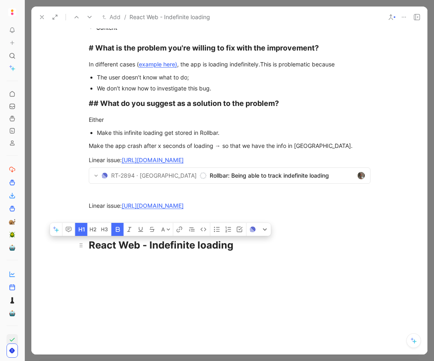
click at [211, 240] on strong "React Web - Indefinite loading" at bounding box center [161, 245] width 145 height 12
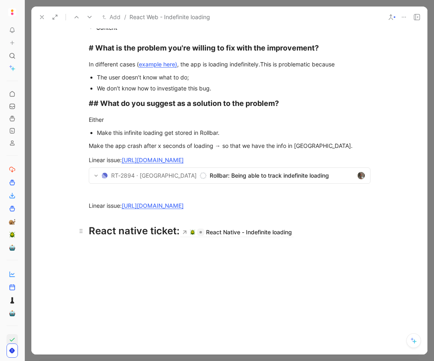
click at [91, 230] on div "React native ticket: React Native - Indefinite loading" at bounding box center [230, 231] width 282 height 15
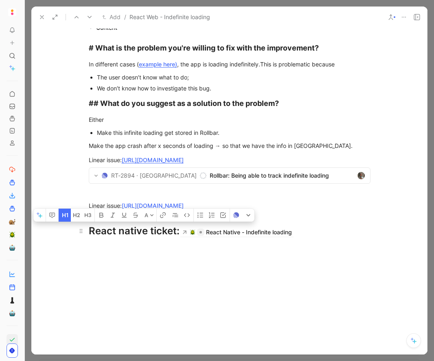
click at [91, 230] on div "React native ticket: React Native - Indefinite loading" at bounding box center [230, 231] width 282 height 15
click at [138, 235] on div "React native ticket: React Native - Indefinite loading" at bounding box center [230, 231] width 282 height 15
drag, startPoint x: 90, startPoint y: 232, endPoint x: 183, endPoint y: 228, distance: 93.4
click at [183, 228] on div "React native ticket: React Native - Indefinite loading" at bounding box center [230, 231] width 282 height 15
click at [67, 215] on icon "button" at bounding box center [67, 215] width 2 height 4
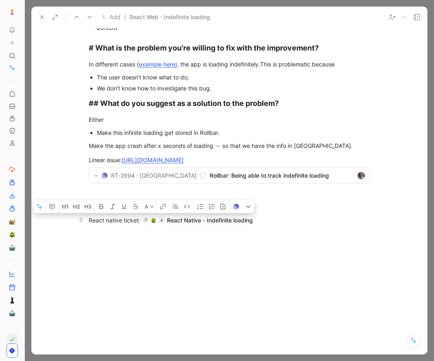
click at [98, 223] on div "React native ticket: React Native - Indefinite loading" at bounding box center [230, 219] width 282 height 9
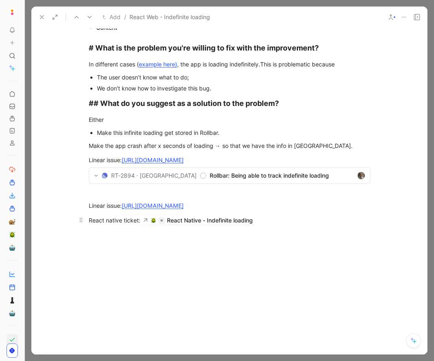
click at [88, 222] on p "React native ticket: React Native - Indefinite loading" at bounding box center [229, 220] width 313 height 14
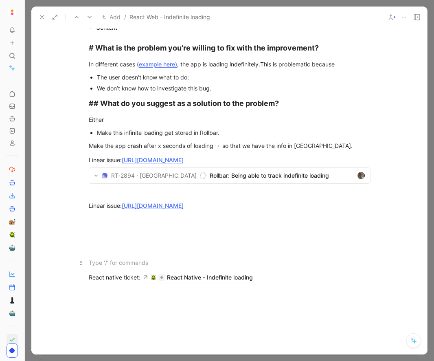
click at [100, 261] on div at bounding box center [230, 262] width 282 height 9
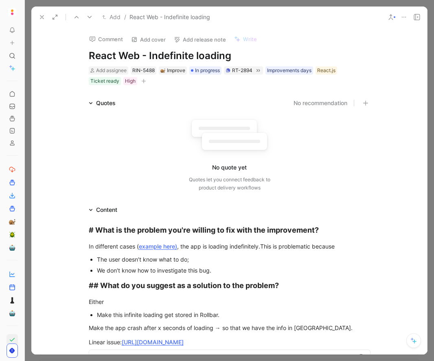
click at [44, 18] on icon at bounding box center [42, 17] width 7 height 7
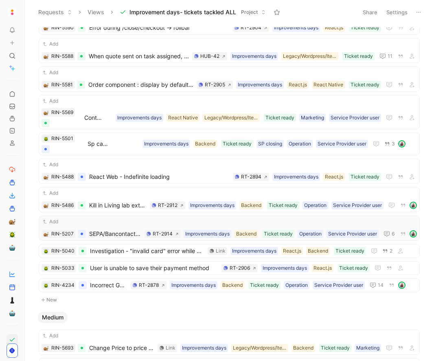
scroll to position [117, 0]
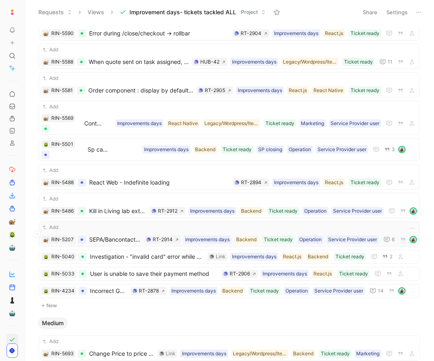
click at [113, 240] on span "SEPA/Bancontact PRO+ renewal automation" at bounding box center [115, 240] width 52 height 10
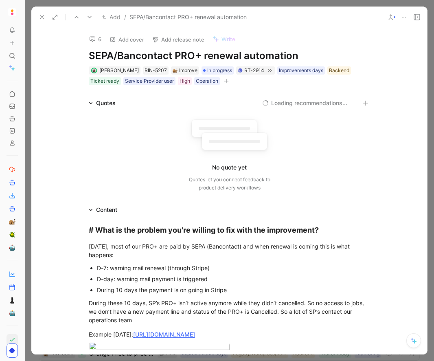
click at [175, 57] on h1 "SEPA/Bancontact PRO+ renewal automation" at bounding box center [230, 55] width 282 height 13
click at [230, 254] on div "Today, most of our PRO+ are paid by SEPA (Bancontact) and when renewal is comin…" at bounding box center [230, 250] width 282 height 17
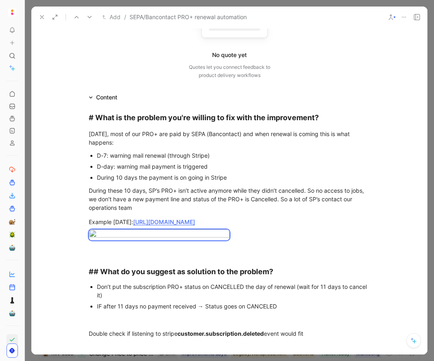
scroll to position [382, 0]
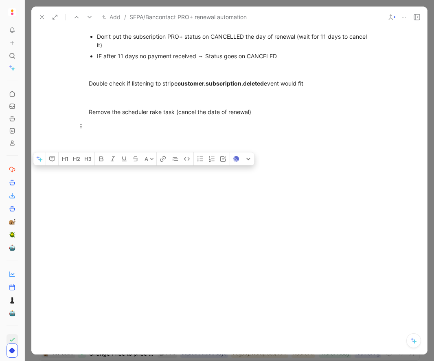
drag, startPoint x: 90, startPoint y: 116, endPoint x: 230, endPoint y: 126, distance: 140.4
click at [230, 126] on div "# What is the problem you're willing to fix with the improvement? Today, most o…" at bounding box center [229, 10] width 396 height 316
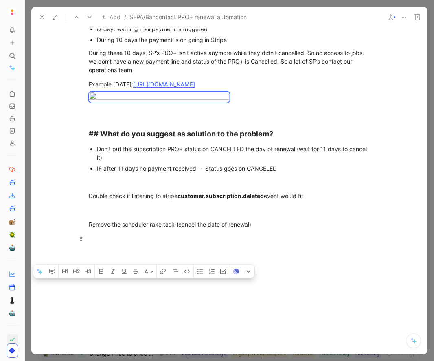
scroll to position [0, 0]
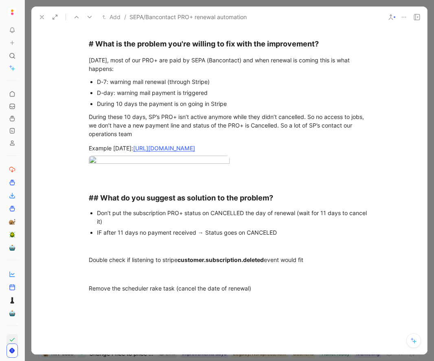
scroll to position [140, 0]
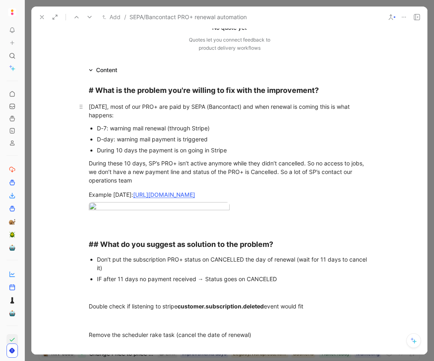
click at [124, 112] on div "Today, most of our PRO+ are paid by SEPA (Bancontact) and when renewal is comin…" at bounding box center [230, 110] width 282 height 17
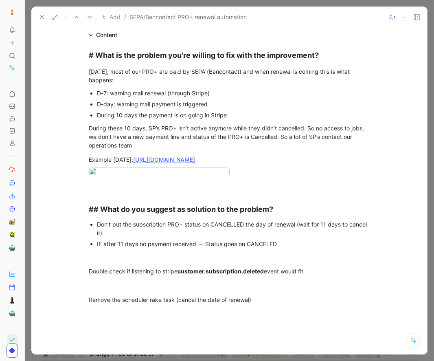
scroll to position [0, 0]
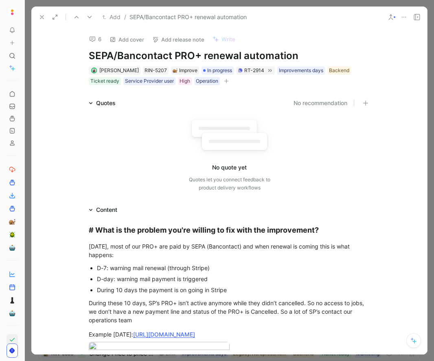
click at [44, 18] on icon at bounding box center [42, 17] width 7 height 7
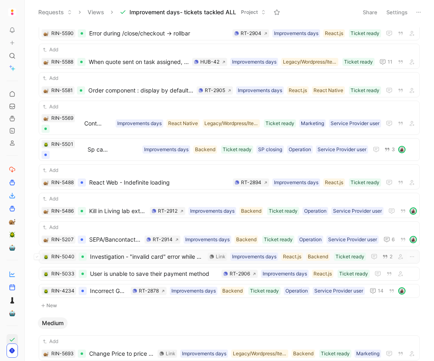
click at [113, 256] on span "Investigation - "invalid card" error while payment is accepted" at bounding box center [147, 257] width 114 height 10
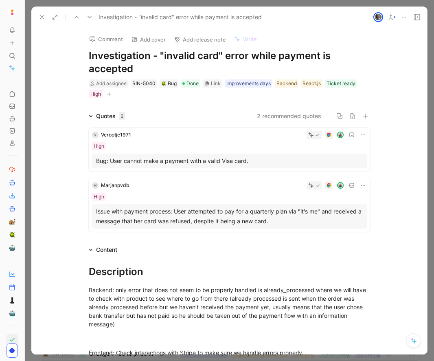
click at [195, 61] on h1 "Investigation - "invalid card" error while payment is accepted" at bounding box center [230, 62] width 282 height 26
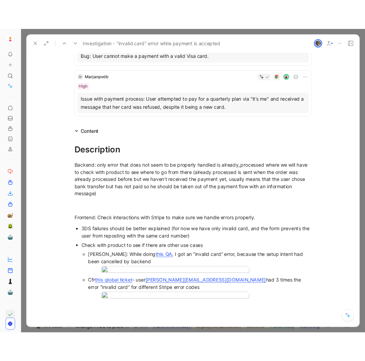
scroll to position [127, 0]
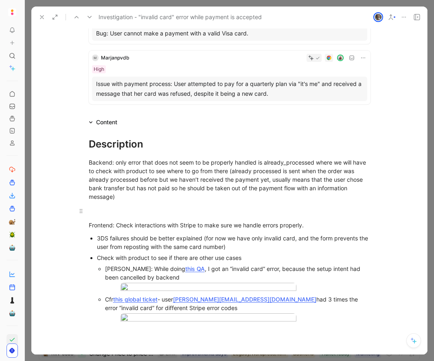
drag, startPoint x: 91, startPoint y: 173, endPoint x: 157, endPoint y: 205, distance: 73.2
click at [157, 205] on div "Description Backend: only error that does not seem to be properly handled is al…" at bounding box center [229, 250] width 396 height 246
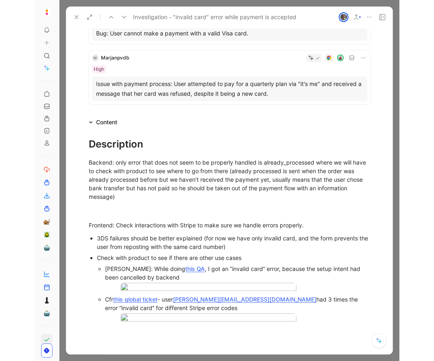
scroll to position [117, 0]
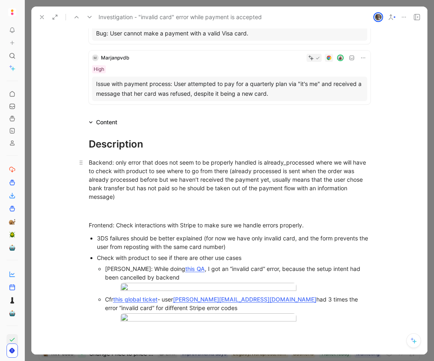
click at [272, 185] on div "Backend: only error that does not seem to be properly handled is already_proces…" at bounding box center [230, 179] width 282 height 43
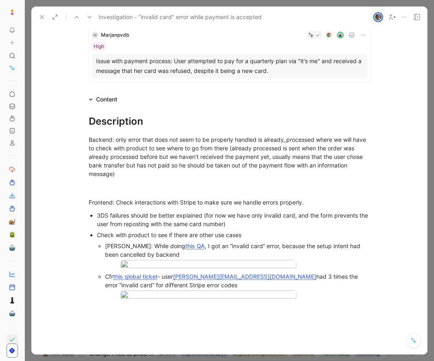
scroll to position [0, 0]
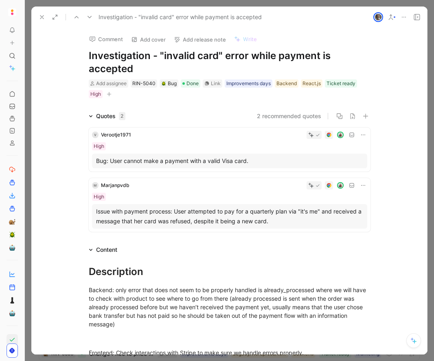
click at [148, 55] on h1 "Investigation - "invalid card" error while payment is accepted" at bounding box center [230, 62] width 282 height 26
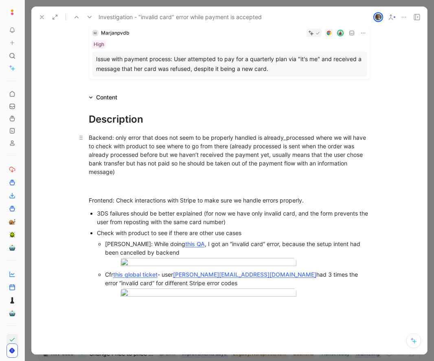
click at [129, 164] on div "Backend: only error that does not seem to be properly handled is already_proces…" at bounding box center [230, 154] width 282 height 43
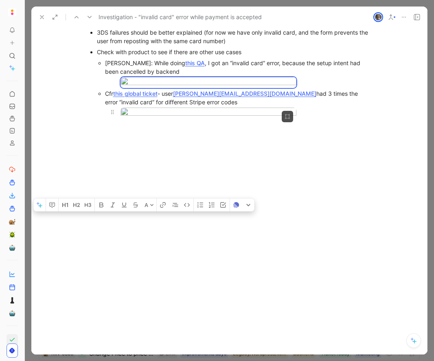
scroll to position [437, 0]
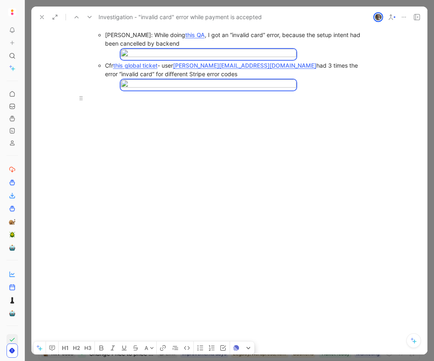
drag, startPoint x: 90, startPoint y: 71, endPoint x: 280, endPoint y: 255, distance: 264.1
click at [280, 140] on div "Description Backend: only error that does not seem to be properly handled is al…" at bounding box center [229, 16] width 396 height 246
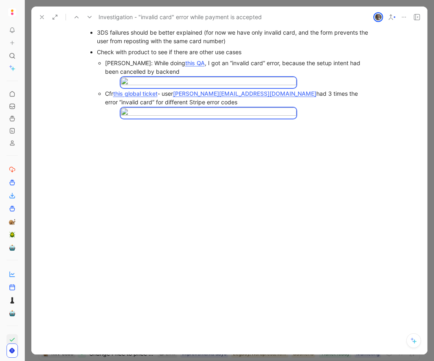
click at [209, 276] on div at bounding box center [229, 222] width 396 height 108
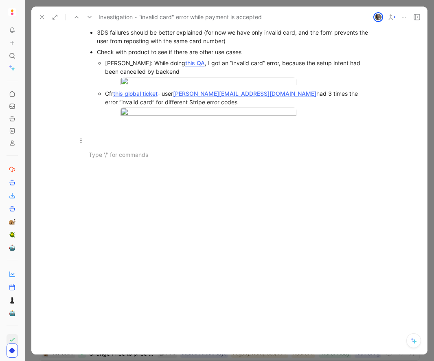
click at [186, 145] on div at bounding box center [230, 140] width 282 height 9
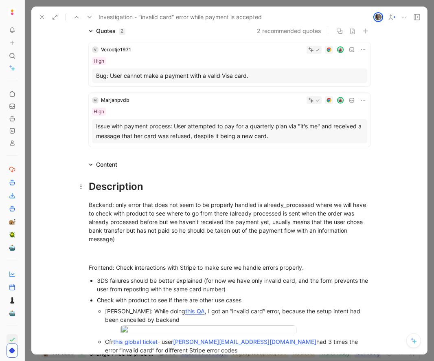
scroll to position [0, 0]
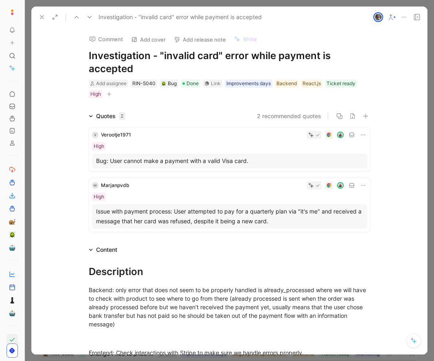
click at [42, 18] on icon at bounding box center [42, 17] width 7 height 7
click at [42, 18] on button "Requests" at bounding box center [55, 12] width 41 height 12
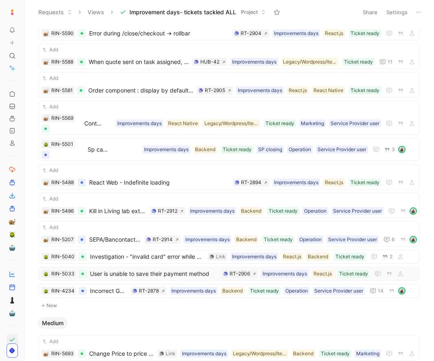
scroll to position [152, 0]
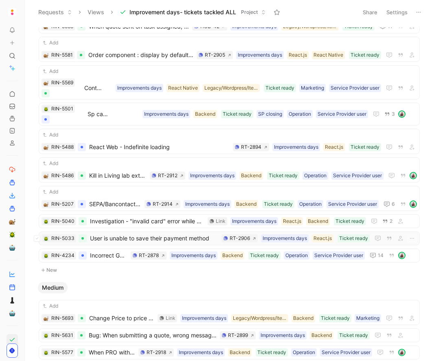
click at [108, 238] on span "User is unable to save their payment method" at bounding box center [154, 238] width 128 height 10
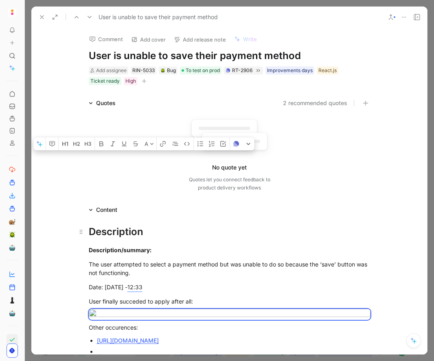
drag, startPoint x: 121, startPoint y: 108, endPoint x: 86, endPoint y: 226, distance: 124.0
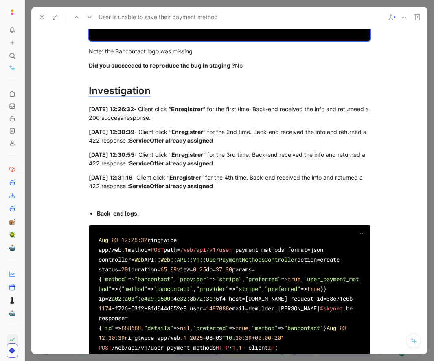
scroll to position [540, 0]
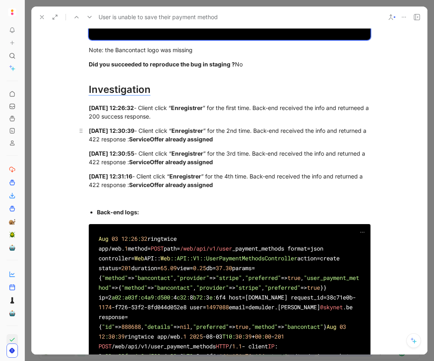
click at [261, 143] on div "Aug 03 12:30:39 - Client click “ Enregistrer ” for the 2nd time. Back-end recei…" at bounding box center [230, 134] width 282 height 17
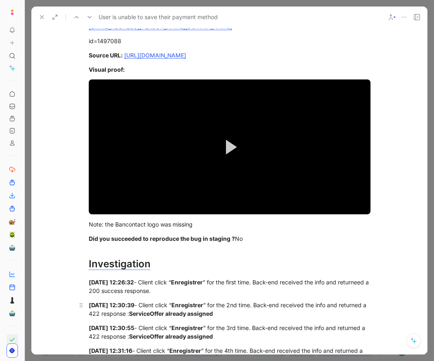
scroll to position [365, 0]
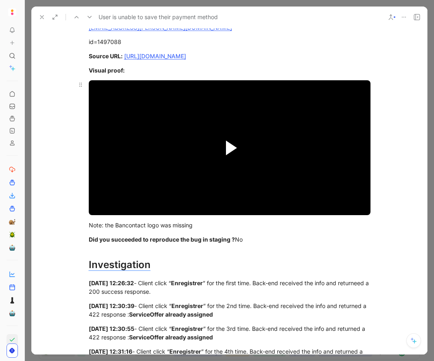
click at [232, 155] on span "Video Player" at bounding box center [231, 147] width 11 height 15
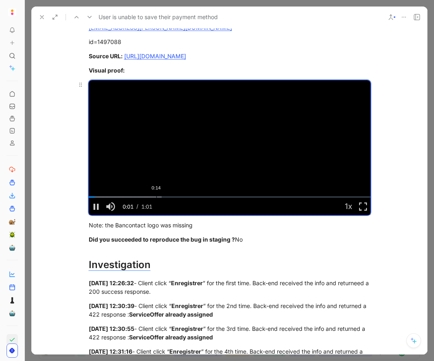
click at [156, 198] on div "Loaded : 25.97% 0:14 0:01" at bounding box center [230, 196] width 282 height 1
click at [207, 198] on div "Loaded : 25.97% 0:23 0:15" at bounding box center [230, 196] width 282 height 1
click at [99, 206] on span "Video Player" at bounding box center [96, 206] width 15 height 0
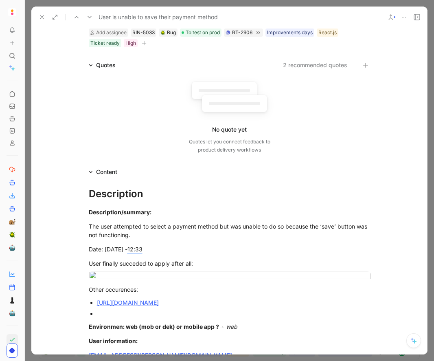
scroll to position [0, 0]
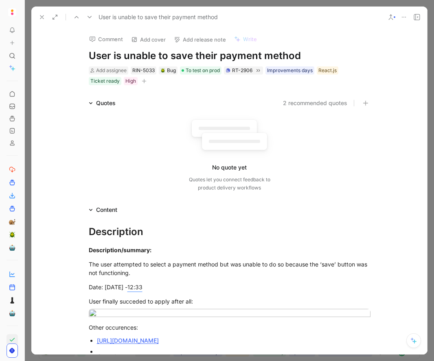
click at [141, 62] on h1 "User is unable to save their payment method" at bounding box center [230, 55] width 282 height 13
click at [175, 55] on h1 "User is unable to save their payment method" at bounding box center [230, 55] width 282 height 13
click at [42, 15] on icon at bounding box center [42, 17] width 7 height 7
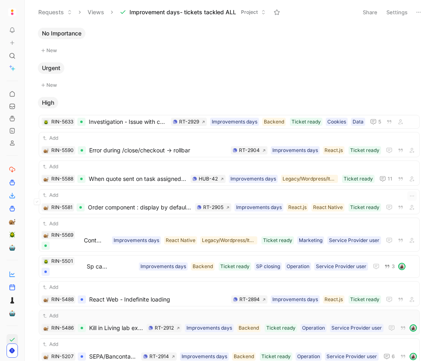
scroll to position [66, 0]
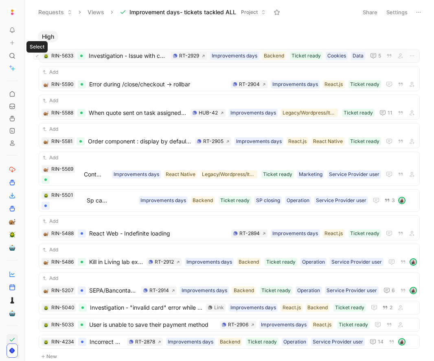
click at [36, 56] on icon at bounding box center [36, 55] width 3 height 3
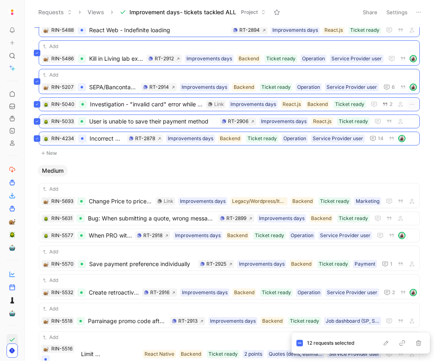
scroll to position [270, 0]
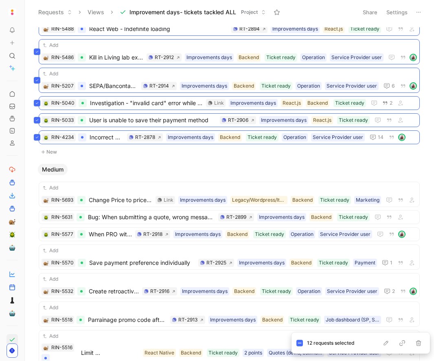
click at [110, 167] on div "Medium" at bounding box center [229, 169] width 389 height 11
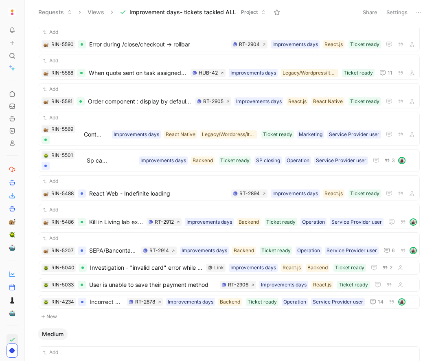
scroll to position [104, 0]
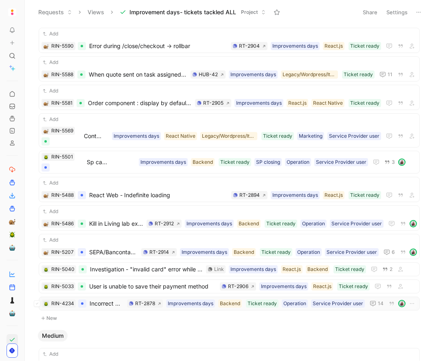
click at [109, 303] on span "Incorrect Geolocation of SP Address Causing Wrong Distance Calculation" at bounding box center [107, 303] width 34 height 10
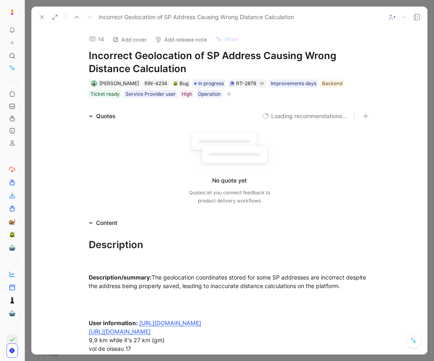
click at [150, 70] on h1 "Incorrect Geolocation of SP Address Causing Wrong Distance Calculation" at bounding box center [230, 62] width 282 height 26
click at [40, 16] on icon at bounding box center [42, 17] width 7 height 7
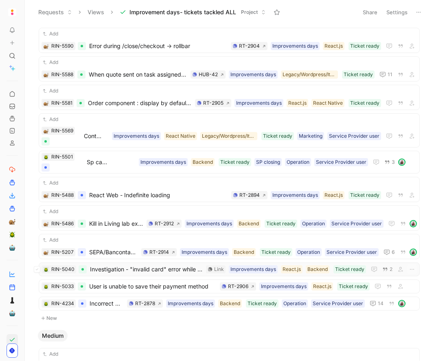
click at [109, 271] on span "Investigation - "invalid card" error while payment is accepted" at bounding box center [146, 269] width 113 height 10
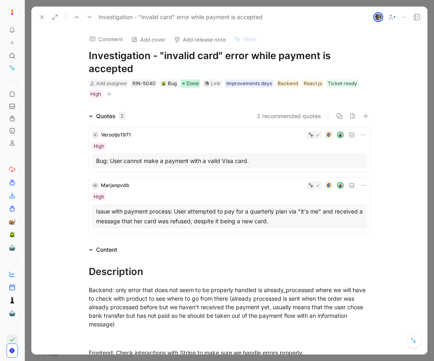
click at [196, 82] on span "Done" at bounding box center [193, 83] width 12 height 8
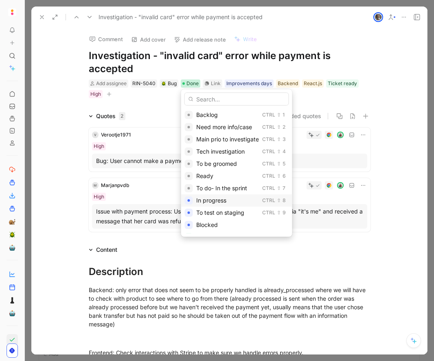
click at [217, 202] on span "In progress" at bounding box center [211, 200] width 30 height 7
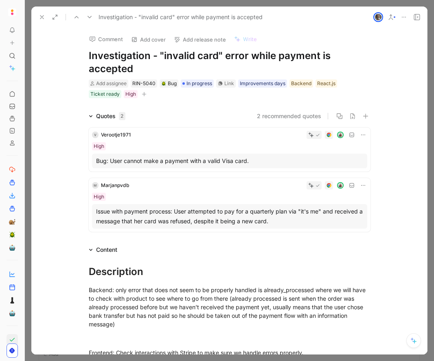
click at [42, 17] on use at bounding box center [41, 16] width 3 height 3
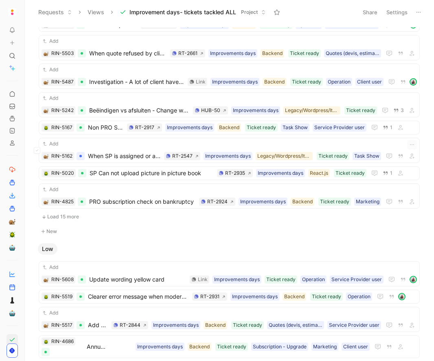
scroll to position [593, 0]
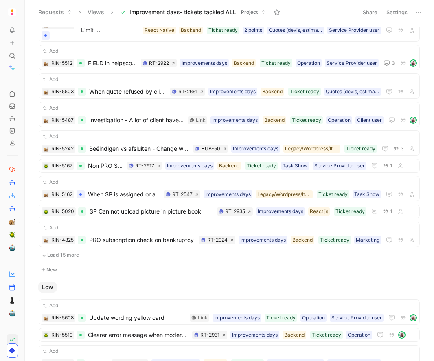
click at [54, 259] on button "Load 15 more" at bounding box center [229, 255] width 381 height 10
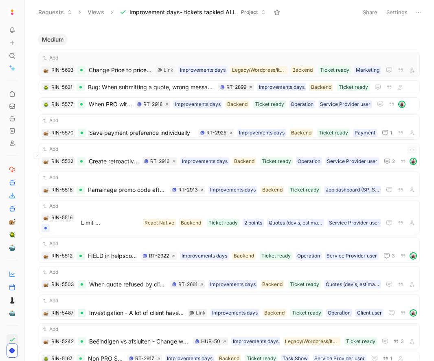
scroll to position [400, 0]
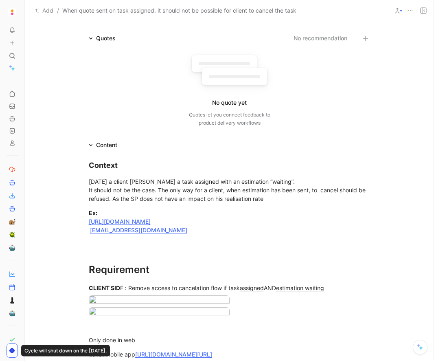
scroll to position [117, 0]
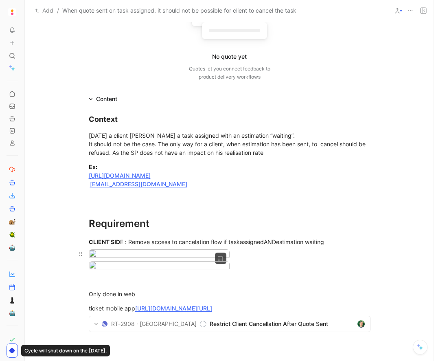
click at [171, 297] on body "To pick up a draggable item, press the space bar. While dragging, use the arrow…" at bounding box center [217, 180] width 434 height 361
click at [175, 277] on img at bounding box center [182, 246] width 256 height 144
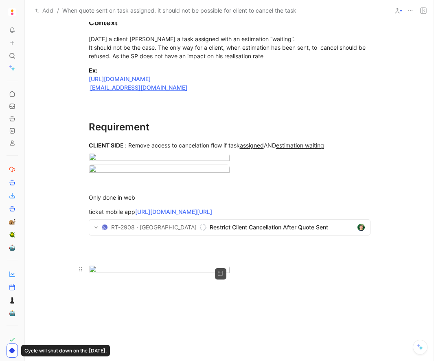
scroll to position [0, 0]
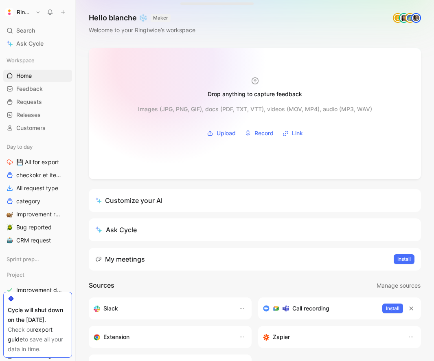
drag, startPoint x: 25, startPoint y: 40, endPoint x: 114, endPoint y: 63, distance: 91.3
click at [114, 63] on div "Ringtwice Search ⌘ K Ask Cycle Workspace Home G then H Feedback G then F Reques…" at bounding box center [217, 180] width 434 height 361
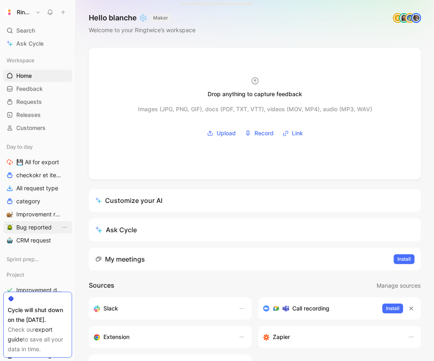
click at [35, 224] on span "Bug reported" at bounding box center [33, 227] width 35 height 8
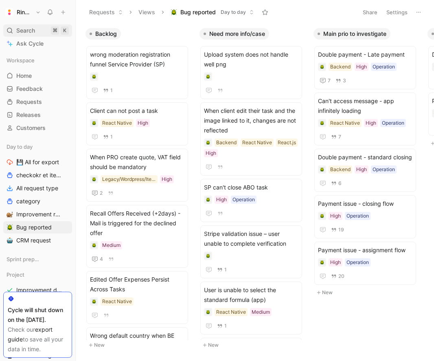
click at [25, 31] on span "Search" at bounding box center [25, 31] width 19 height 10
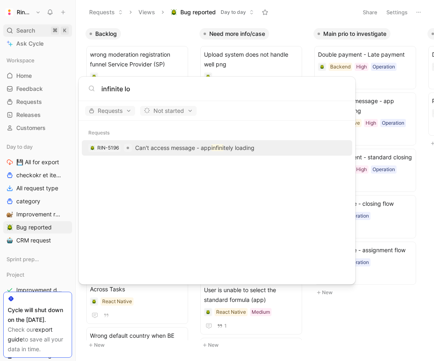
type input "infinite lo"
click at [213, 147] on p "Can't access message - app infini tely loading" at bounding box center [194, 148] width 119 height 10
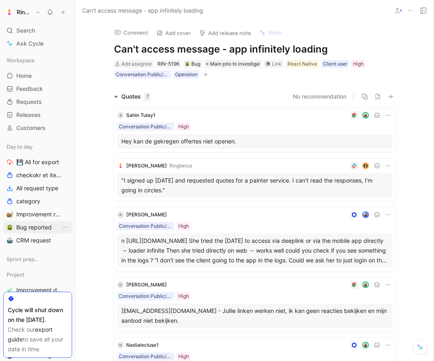
click at [35, 226] on span "Bug reported" at bounding box center [33, 227] width 35 height 8
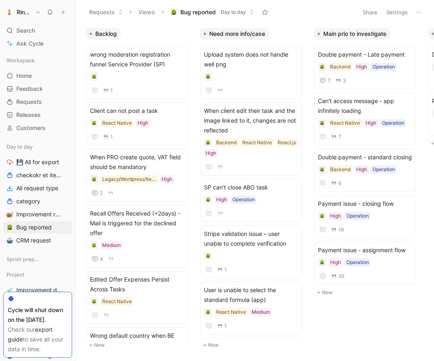
click at [351, 294] on button "New" at bounding box center [368, 293] width 108 height 10
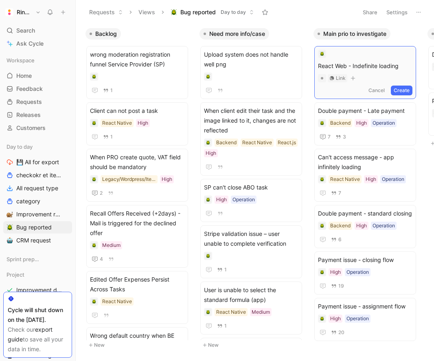
click at [346, 64] on span "React Web - Indefinite loading" at bounding box center [365, 66] width 94 height 10
click at [408, 89] on button "Create" at bounding box center [402, 91] width 22 height 10
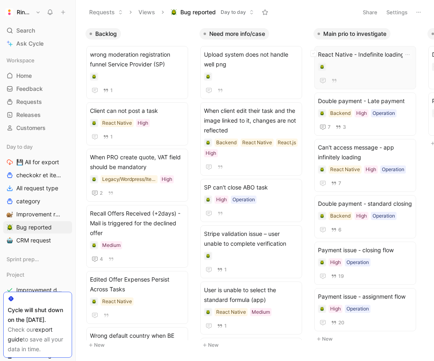
click at [371, 61] on div "React Native - Indefinite loading" at bounding box center [365, 68] width 94 height 36
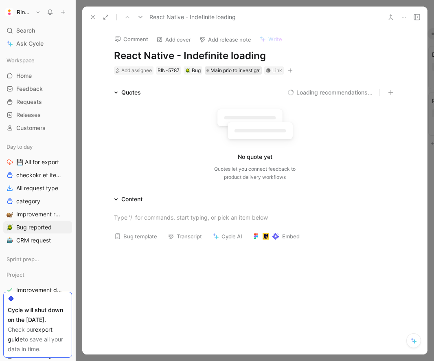
click at [233, 68] on span "Main prio to investigate" at bounding box center [237, 70] width 53 height 8
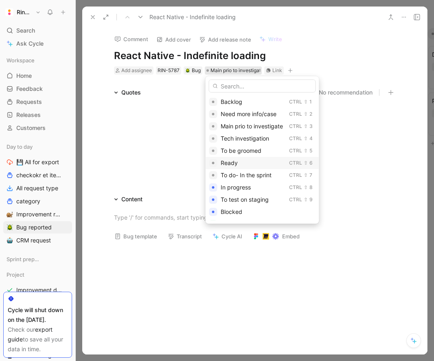
click at [239, 160] on div "Ready" at bounding box center [253, 163] width 65 height 10
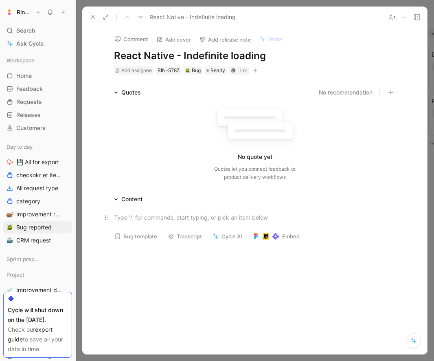
click at [177, 218] on div at bounding box center [255, 217] width 282 height 9
paste div
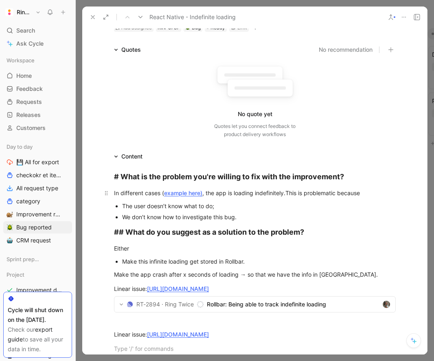
scroll to position [139, 0]
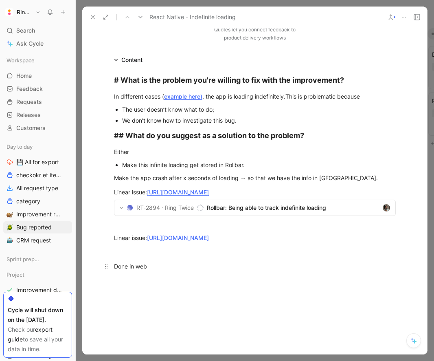
click at [112, 264] on p "Done in web" at bounding box center [255, 265] width 313 height 13
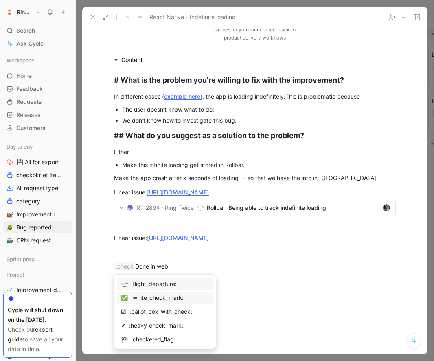
click at [155, 297] on div ":white_check_mark:" at bounding box center [170, 298] width 78 height 10
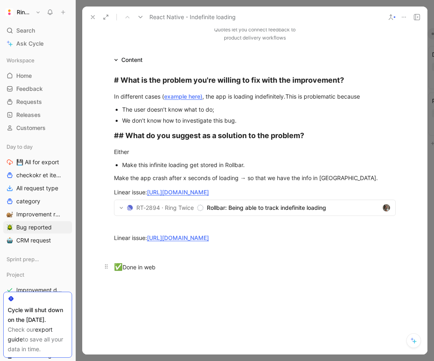
click at [167, 269] on div "✅ Done in web" at bounding box center [255, 267] width 282 height 11
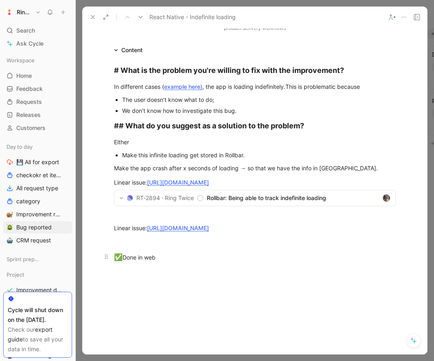
scroll to position [0, 0]
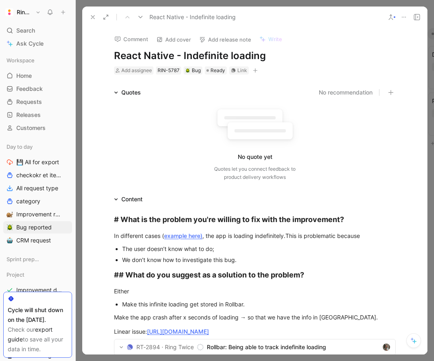
click at [255, 72] on icon "button" at bounding box center [255, 70] width 5 height 5
click at [92, 15] on icon at bounding box center [93, 17] width 7 height 7
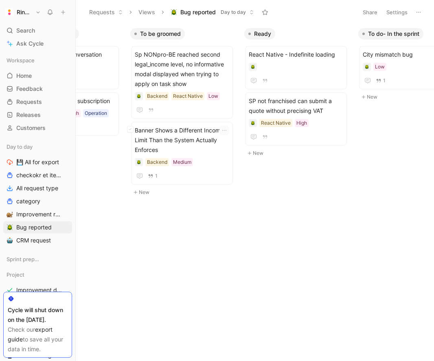
scroll to position [0, 412]
click at [298, 57] on span "React Native - Indefinite loading" at bounding box center [295, 55] width 94 height 10
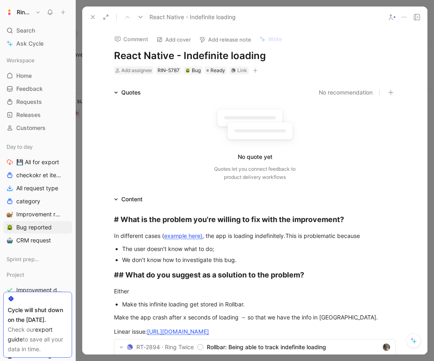
click at [180, 50] on h1 "React Native - Indefinite loading" at bounding box center [255, 55] width 282 height 13
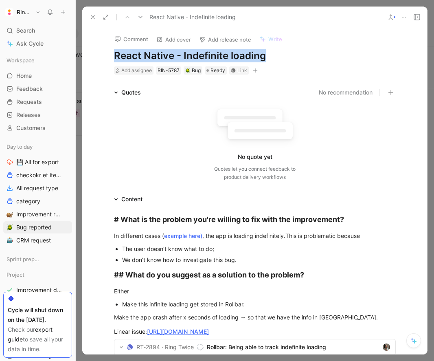
click at [180, 50] on h1 "React Native - Indefinite loading" at bounding box center [255, 55] width 282 height 13
copy h1 "React Native - Indefinite loading"
click at [194, 54] on h1 "React Native - Indefinite loading" at bounding box center [255, 55] width 282 height 13
click at [235, 55] on h1 "React Native - Indefinite loading" at bounding box center [255, 55] width 282 height 13
click at [255, 241] on p "In different cases ( example here) , the app is loading indefinitely.This is pr…" at bounding box center [255, 235] width 313 height 13
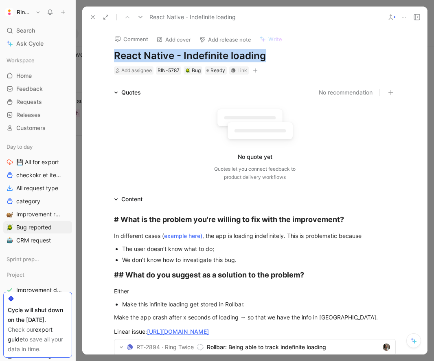
click at [288, 247] on div "The user doesn’t know what to do;" at bounding box center [259, 248] width 274 height 9
click at [94, 18] on icon at bounding box center [93, 17] width 7 height 7
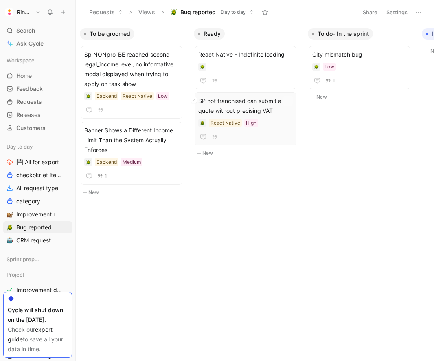
scroll to position [0, 460]
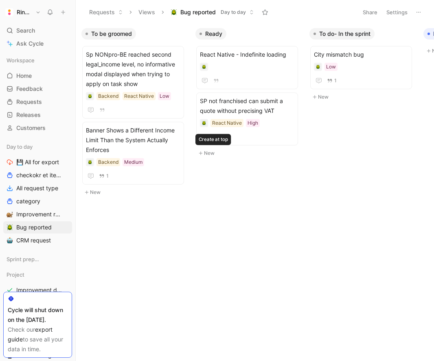
click at [239, 153] on button "New" at bounding box center [249, 153] width 108 height 10
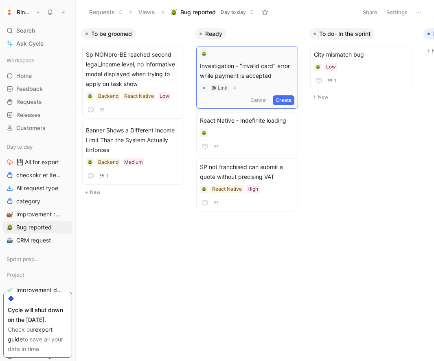
click at [290, 98] on button "Create" at bounding box center [284, 100] width 22 height 10
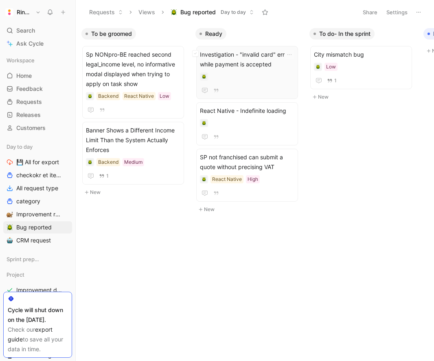
click at [246, 57] on span "Investigation - "invalid card" error while payment is accepted" at bounding box center [247, 60] width 94 height 20
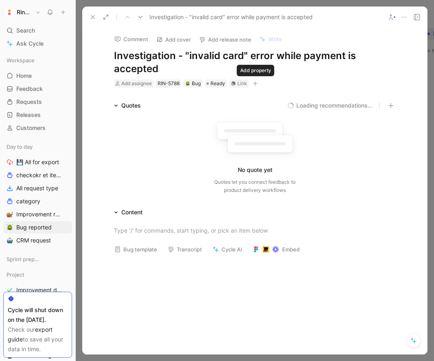
click at [258, 84] on button "button" at bounding box center [255, 83] width 8 height 8
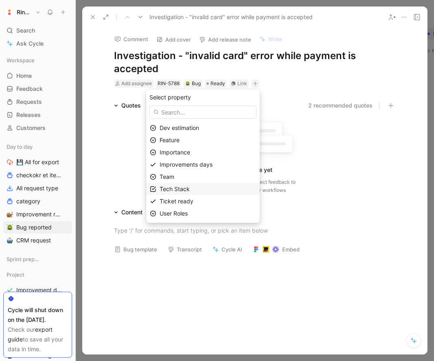
click at [209, 187] on div "Tech Stack" at bounding box center [208, 189] width 97 height 10
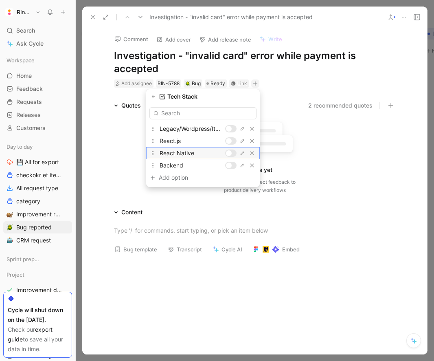
click at [234, 156] on div at bounding box center [230, 152] width 11 height 7
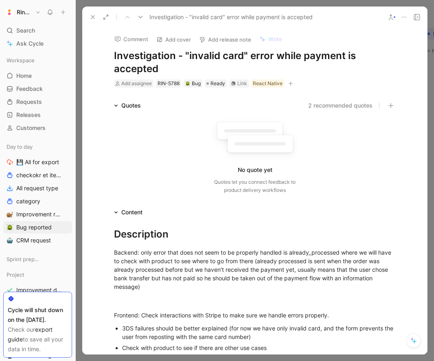
scroll to position [503, 0]
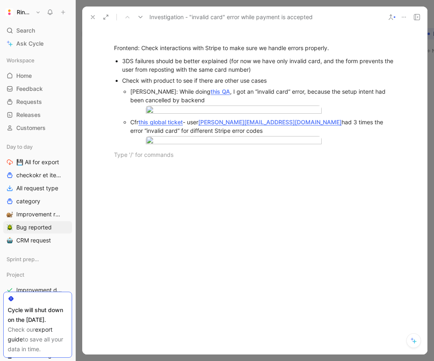
click at [156, 202] on div at bounding box center [254, 222] width 345 height 108
